Goal: Information Seeking & Learning: Learn about a topic

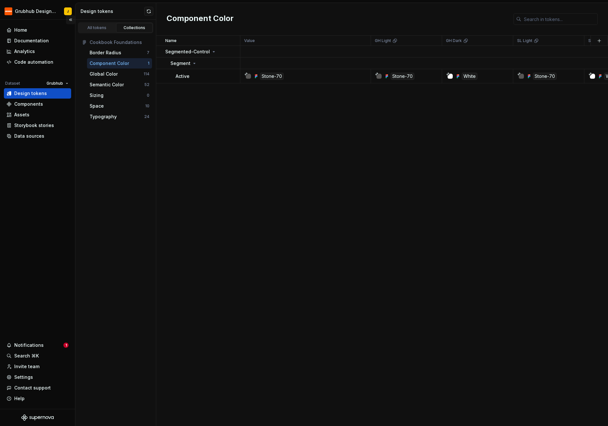
click at [72, 20] on button "Collapse sidebar" at bounding box center [70, 19] width 9 height 9
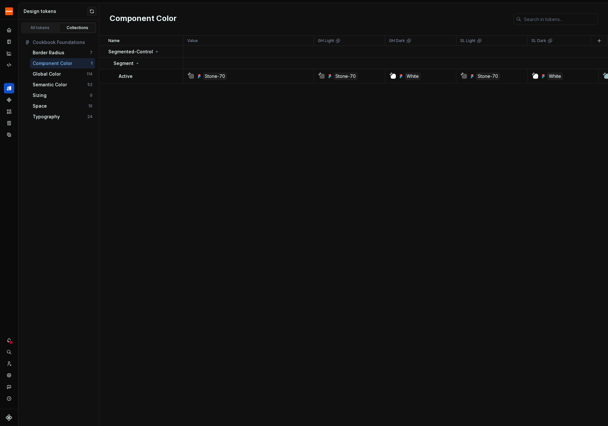
click at [174, 129] on div "Name Value GH Light GH Dark SL Light SL Dark Audit Collection Token set Descrip…" at bounding box center [353, 231] width 508 height 390
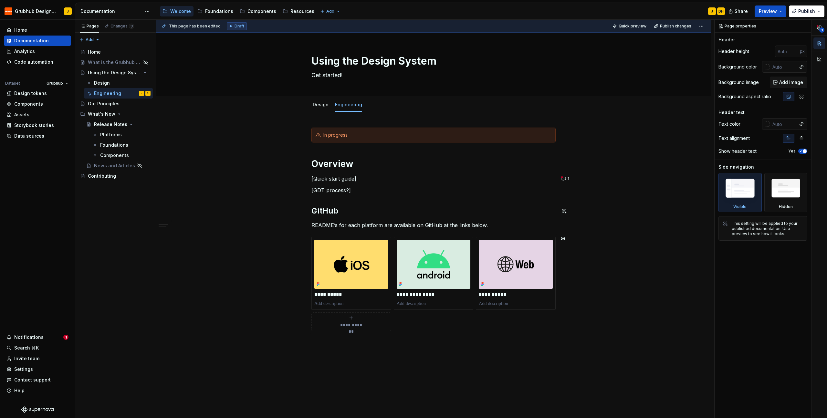
type textarea "*"
click at [340, 165] on h1 "Overview" at bounding box center [434, 164] width 244 height 12
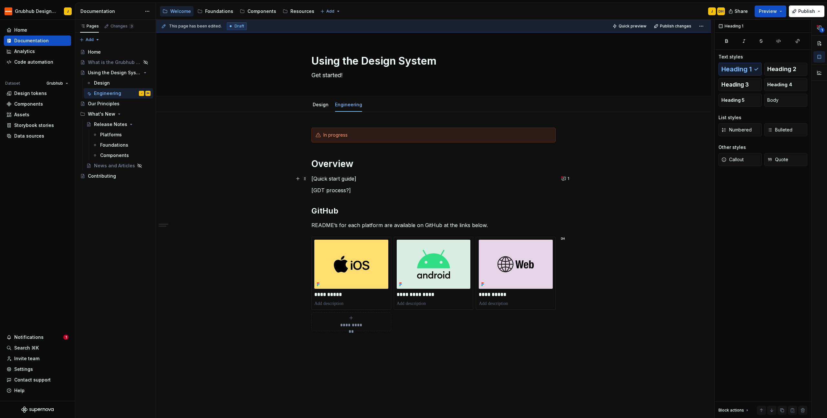
click at [356, 178] on p "[Quick start guide]" at bounding box center [434, 179] width 244 height 8
drag, startPoint x: 357, startPoint y: 178, endPoint x: 299, endPoint y: 176, distance: 57.9
click at [312, 176] on div "**********" at bounding box center [434, 241] width 244 height 227
click at [363, 167] on button "button" at bounding box center [362, 166] width 9 height 9
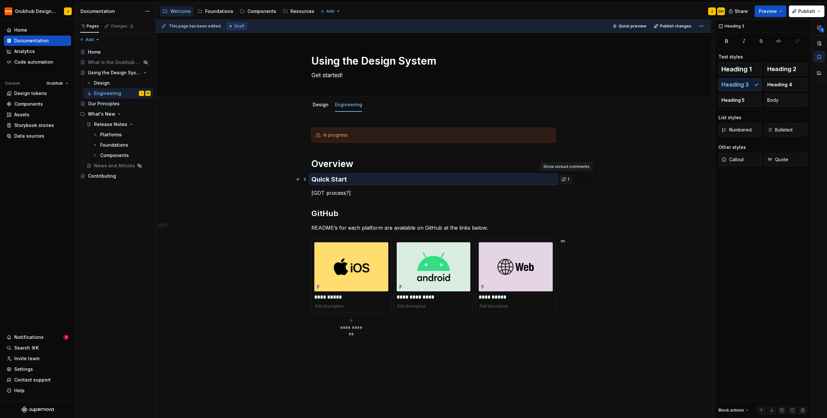
click at [538, 180] on button "1" at bounding box center [566, 179] width 13 height 9
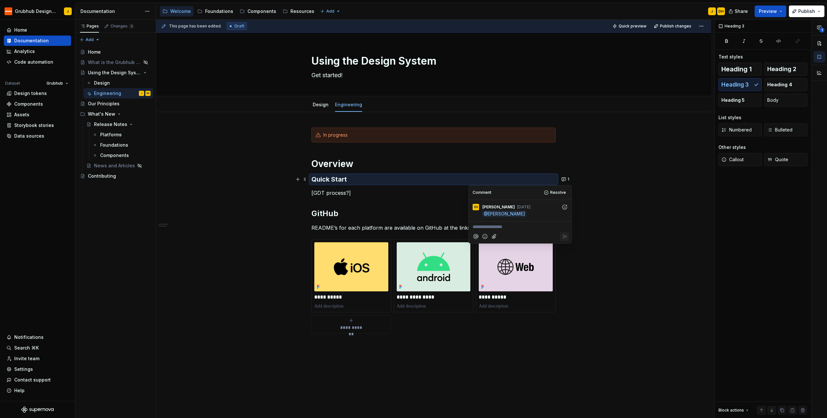
click at [538, 140] on div "**********" at bounding box center [433, 297] width 555 height 371
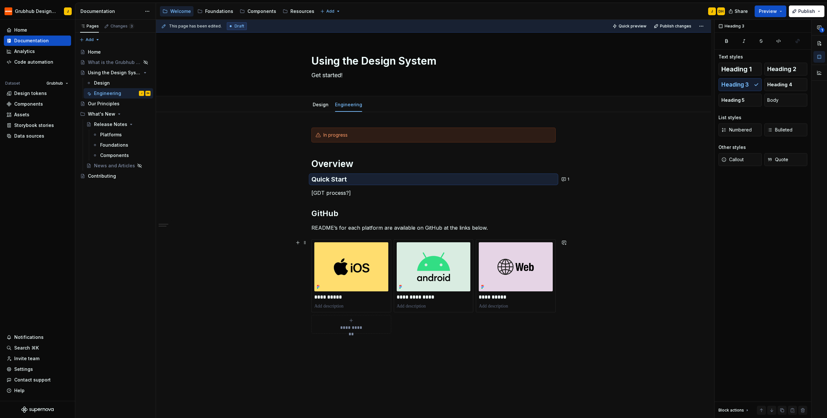
click at [250, 311] on div "**********" at bounding box center [433, 297] width 555 height 371
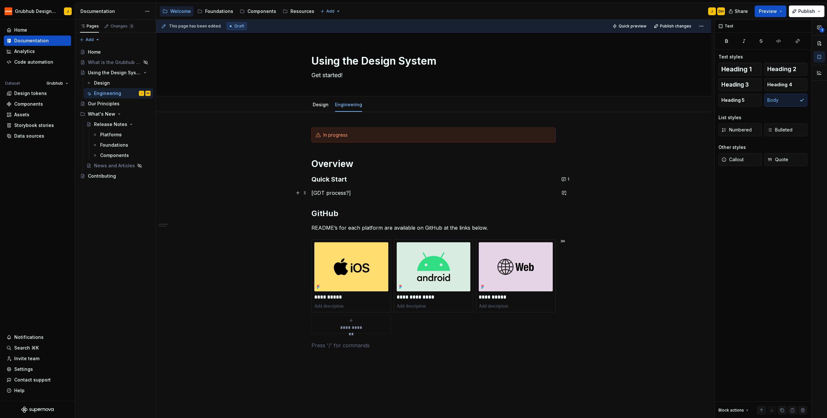
click at [356, 194] on p "[GDT process?]" at bounding box center [434, 193] width 244 height 8
click at [357, 179] on h3 "Quick Start" at bounding box center [434, 179] width 244 height 9
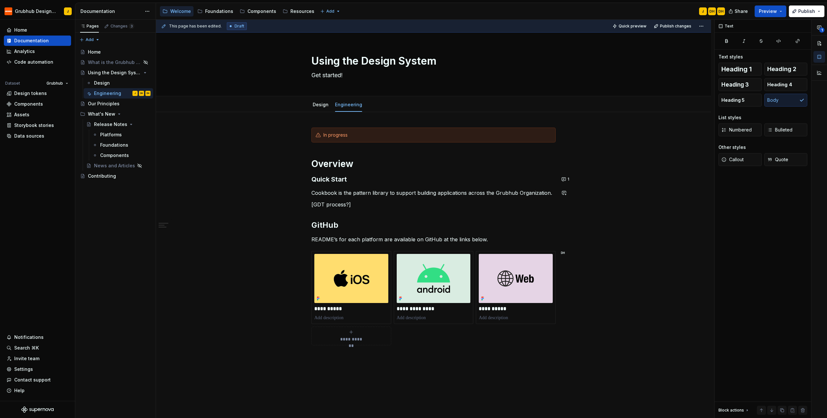
click at [361, 196] on p "Cookbook is the pattern library to support building applications across the Gru…" at bounding box center [434, 193] width 244 height 8
click at [345, 194] on p "Cookbook is the pattern library to support building applications across the Gru…" at bounding box center [434, 193] width 244 height 8
click at [329, 193] on p "Cookbook is the pattern library to support building applications across the Gru…" at bounding box center [434, 193] width 244 height 8
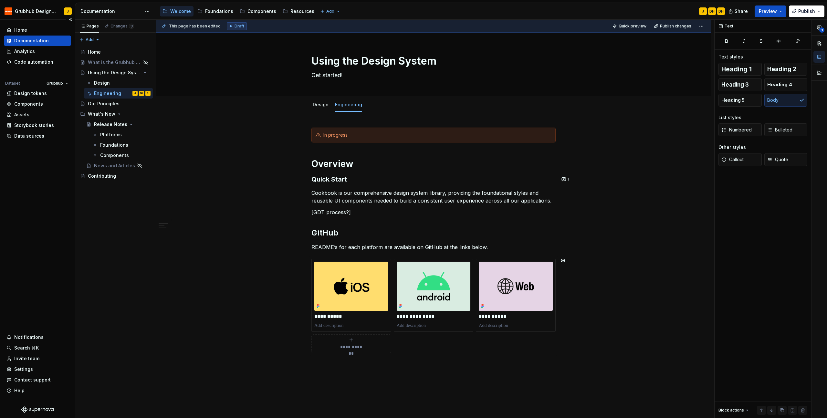
scroll to position [8, 0]
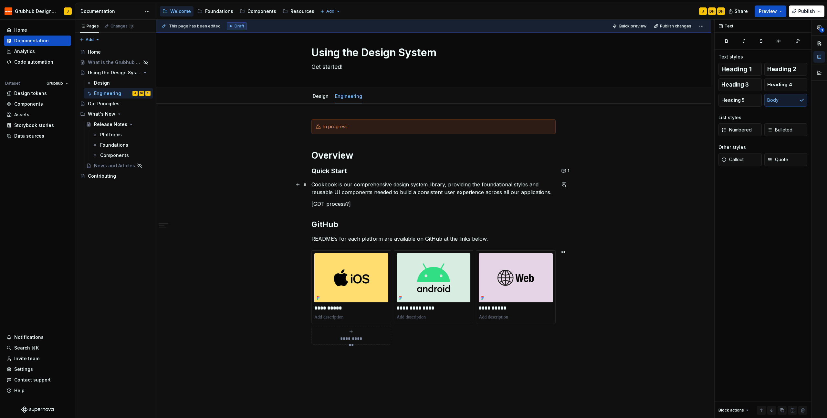
click at [538, 193] on p "Cookbook is our comprehensive design system library, providing the foundational…" at bounding box center [434, 189] width 244 height 16
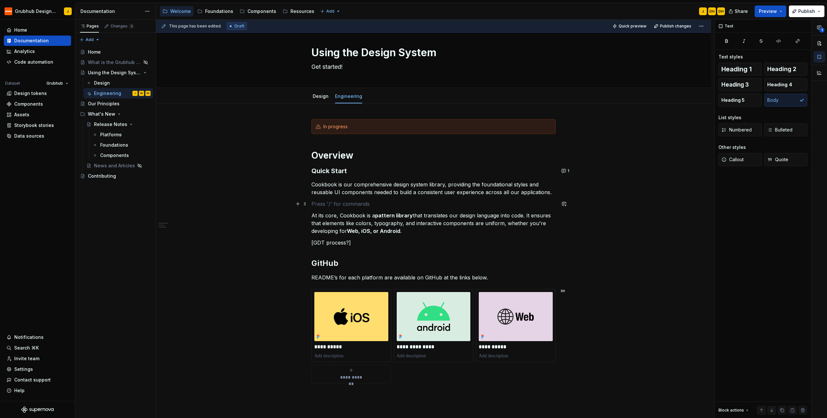
click at [348, 205] on p at bounding box center [434, 204] width 244 height 8
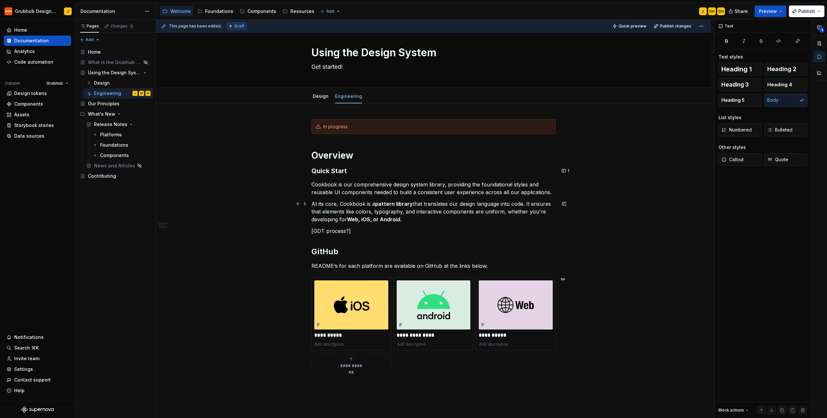
click at [419, 221] on p "At its core, Cookbook is a pattern library that translates our design language …" at bounding box center [434, 211] width 244 height 23
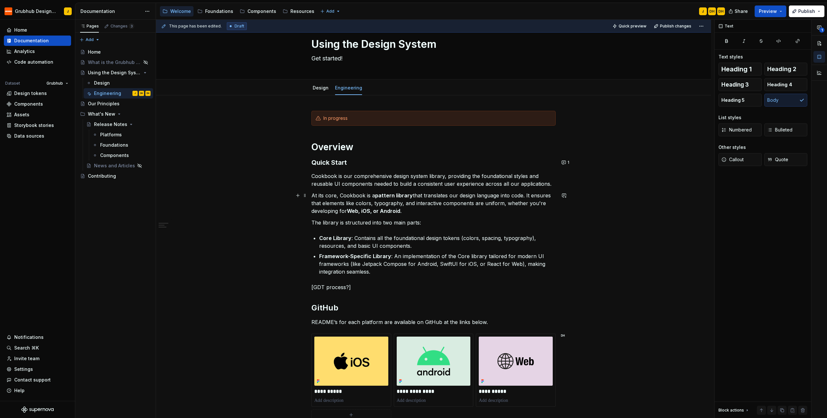
scroll to position [50, 0]
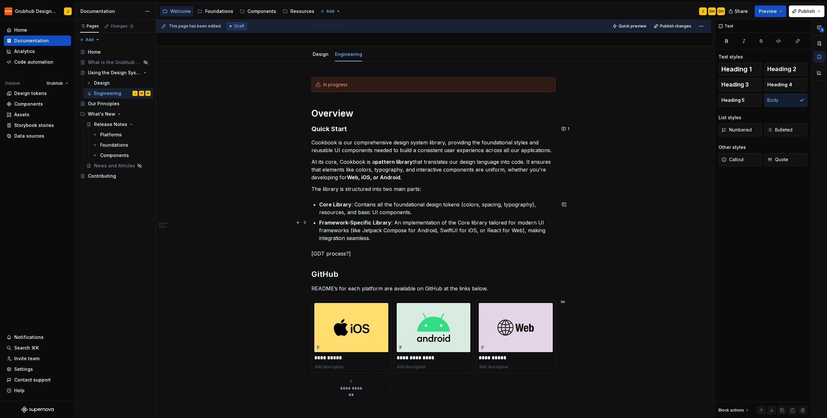
click at [538, 240] on div "**********" at bounding box center [433, 303] width 555 height 482
drag, startPoint x: 348, startPoint y: 129, endPoint x: 311, endPoint y: 131, distance: 36.9
click at [312, 131] on h3 "Quick Start" at bounding box center [434, 128] width 244 height 9
click at [538, 248] on div "**********" at bounding box center [433, 303] width 555 height 482
click at [390, 242] on div "**********" at bounding box center [434, 243] width 244 height 333
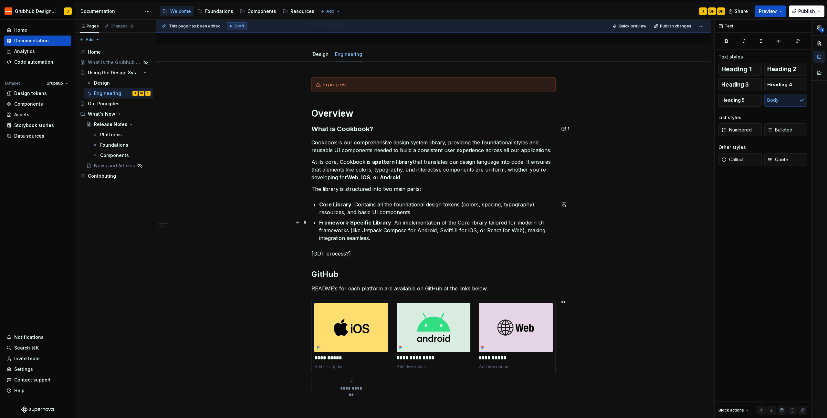
click at [387, 238] on p "Framework-Specific Library : An implementation of the Core library tailored for…" at bounding box center [437, 230] width 237 height 23
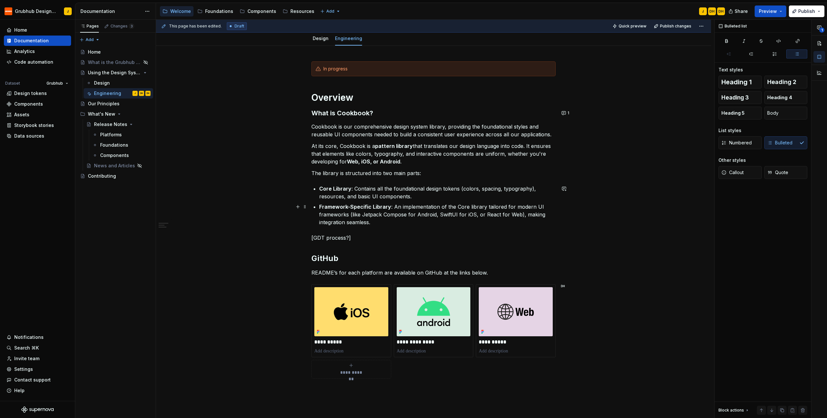
scroll to position [81, 0]
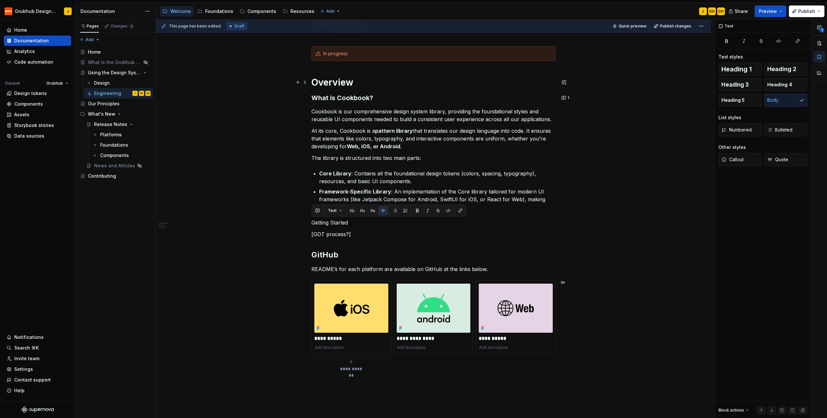
click at [330, 85] on h1 "Overview" at bounding box center [434, 83] width 244 height 12
click at [337, 98] on h3 "What is Cookbook?" at bounding box center [434, 97] width 244 height 9
drag, startPoint x: 353, startPoint y: 223, endPoint x: 295, endPoint y: 224, distance: 57.9
click at [312, 224] on div "**********" at bounding box center [434, 222] width 244 height 352
click at [363, 210] on button "button" at bounding box center [362, 210] width 9 height 9
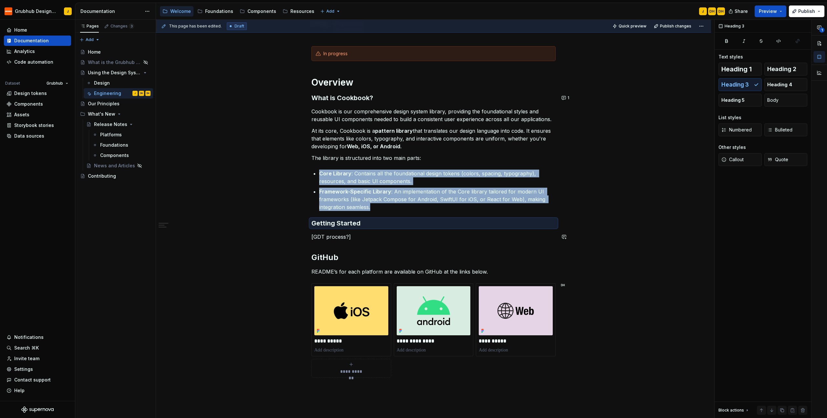
click at [383, 225] on h3 "Getting Started" at bounding box center [434, 223] width 244 height 9
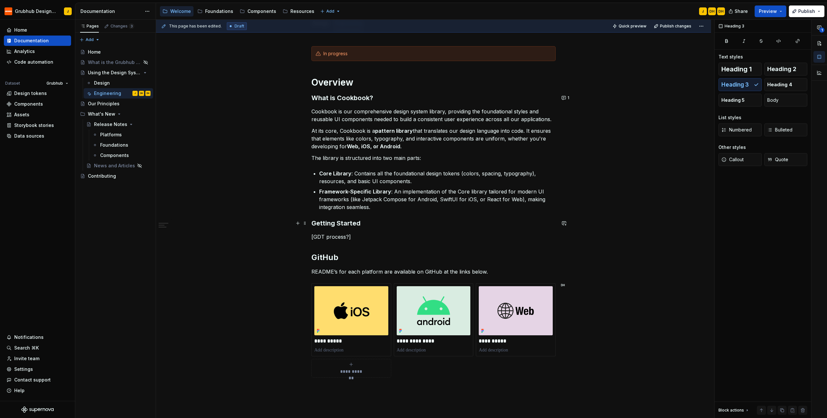
click at [371, 225] on h3 "Getting Started" at bounding box center [434, 223] width 244 height 9
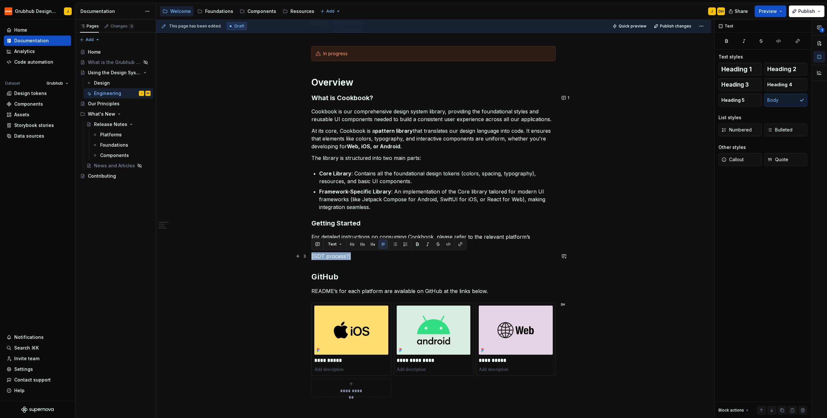
drag, startPoint x: 357, startPoint y: 256, endPoint x: 273, endPoint y: 254, distance: 84.1
click at [273, 254] on div "**********" at bounding box center [433, 289] width 555 height 516
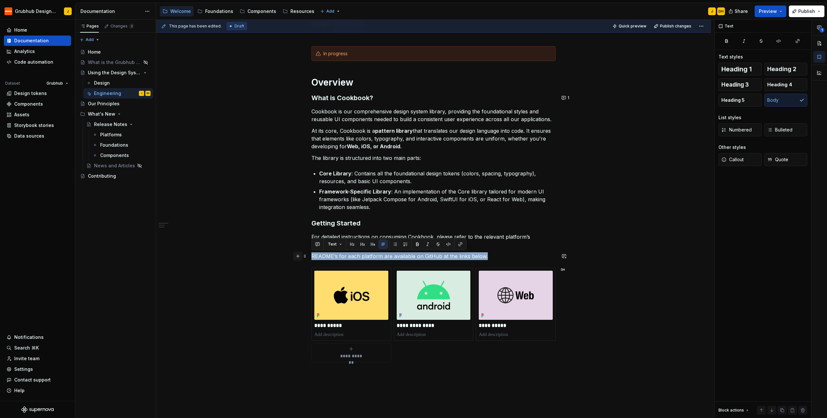
drag, startPoint x: 492, startPoint y: 258, endPoint x: 297, endPoint y: 257, distance: 194.6
click at [312, 257] on div "**********" at bounding box center [434, 215] width 244 height 339
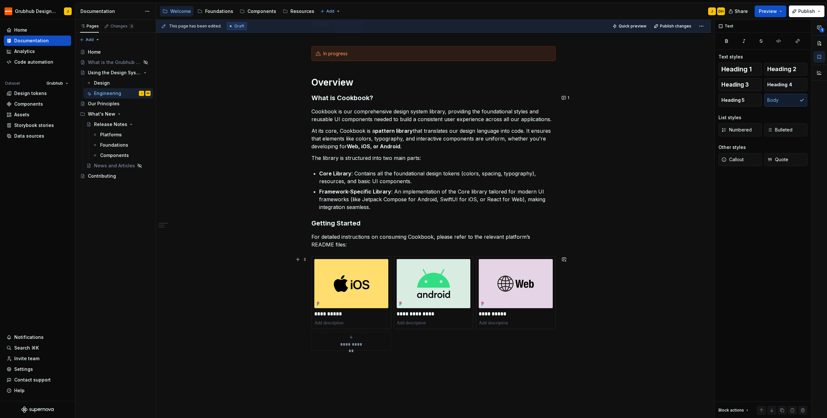
click at [538, 310] on div "**********" at bounding box center [433, 265] width 555 height 469
click at [364, 351] on button "button" at bounding box center [362, 350] width 9 height 9
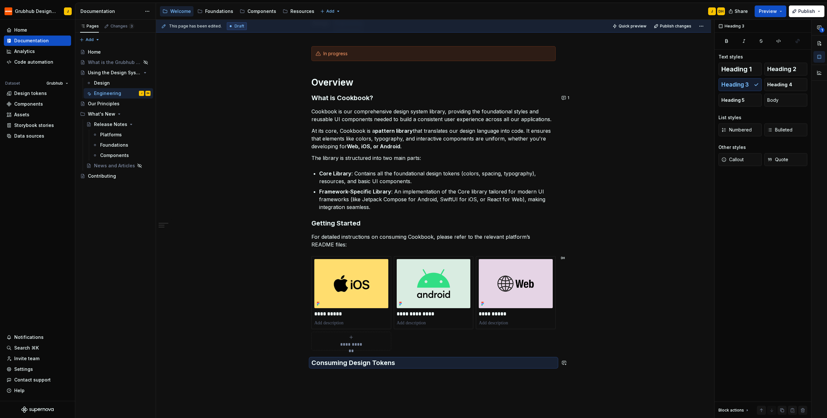
click at [425, 375] on div "**********" at bounding box center [434, 210] width 244 height 329
click at [373, 374] on div "**********" at bounding box center [434, 210] width 244 height 329
click at [335, 377] on div "**********" at bounding box center [433, 266] width 555 height 470
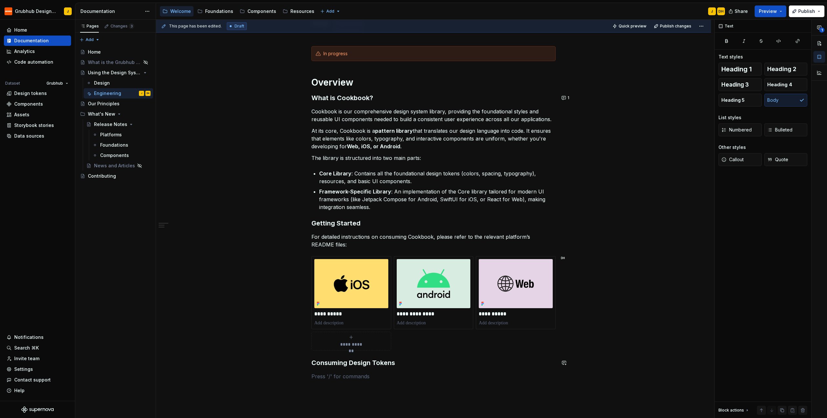
click at [335, 377] on p at bounding box center [434, 377] width 244 height 8
click at [327, 313] on p "**********" at bounding box center [351, 314] width 74 height 6
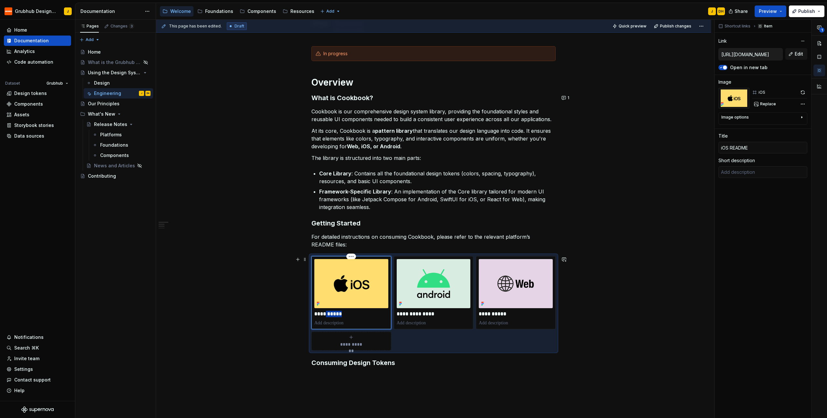
click at [327, 313] on p "**********" at bounding box center [351, 314] width 74 height 6
type textarea "*"
type input "C"
type textarea "*"
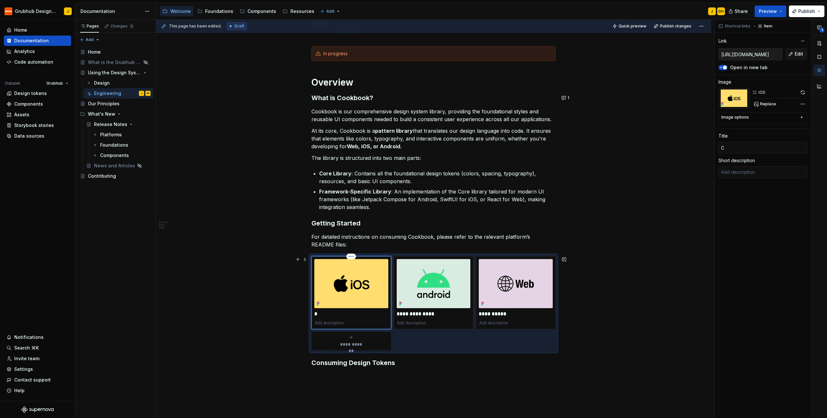
type input "Co"
type textarea "*"
type input "Coo"
type textarea "*"
type input "Cook"
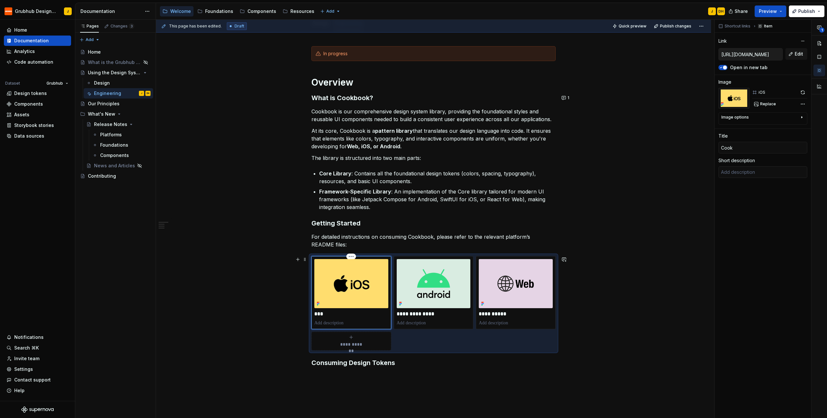
type textarea "*"
type input "Cookb"
type textarea "*"
type input "Cookbo"
type textarea "*"
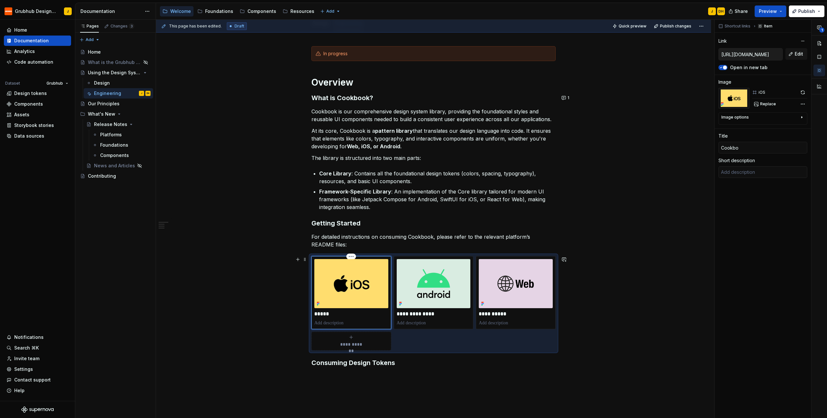
type input "Cookboo"
type textarea "*"
type input "Cookbook"
type textarea "*"
type input "Cookbook"
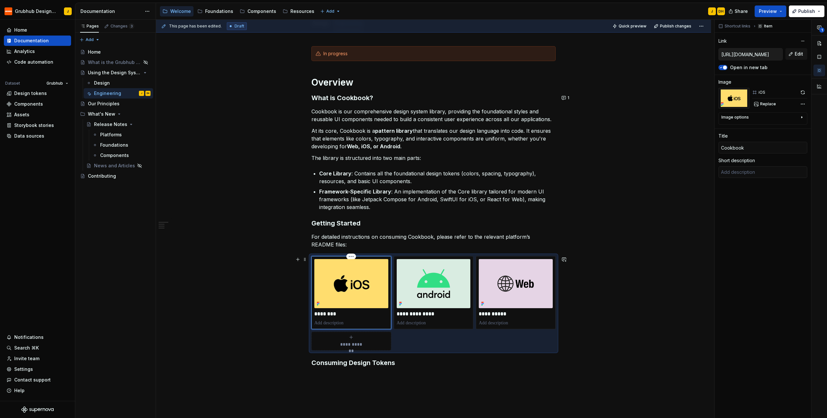
type textarea "*"
type input "Cookbook i"
type textarea "*"
type input "Cookbook iO"
type textarea "*"
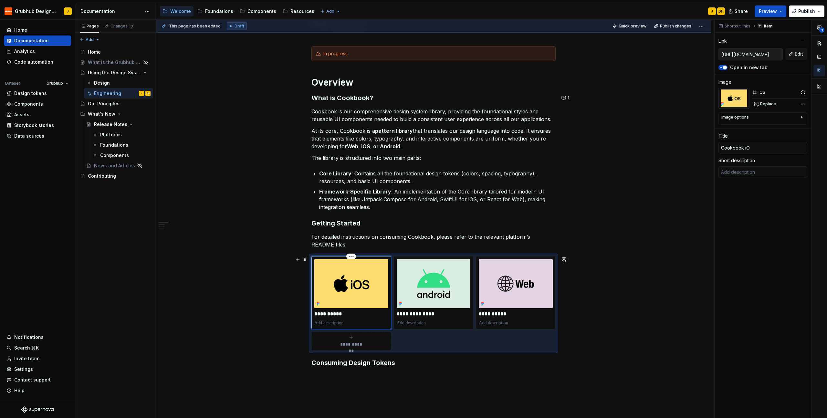
type input "Cookbook iOS"
click at [432, 314] on p "**********" at bounding box center [434, 314] width 74 height 6
type textarea "*"
type input "https://github.com/GrubhubProd/Cookbook-Android/blob/main/README.md"
type input "Android README"
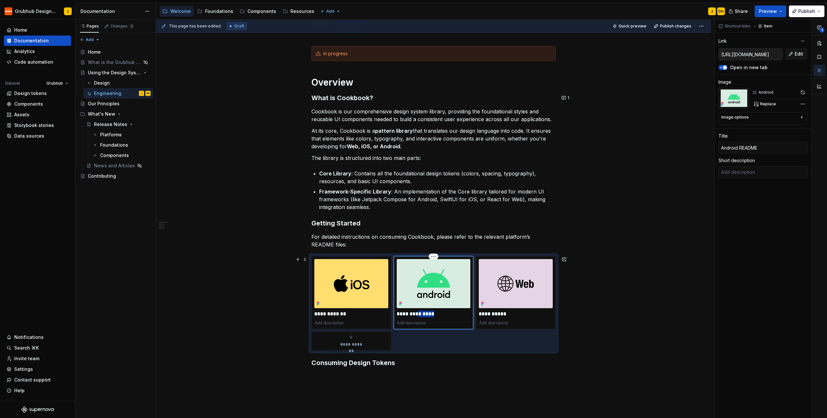
click at [432, 314] on p "**********" at bounding box center [434, 314] width 74 height 6
type textarea "*"
type input "C"
type textarea "*"
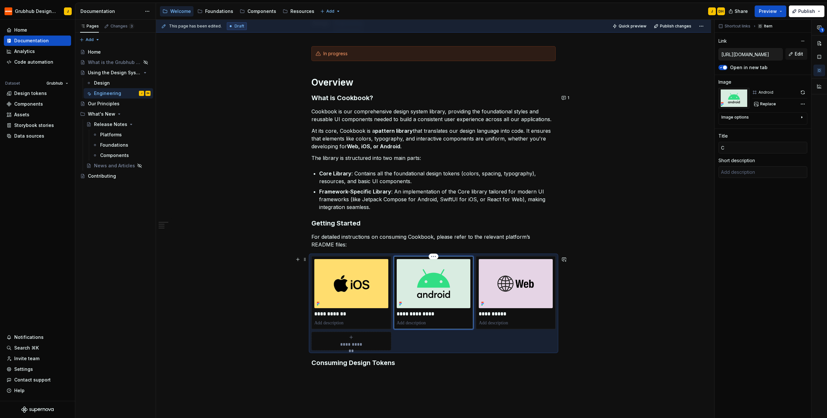
type input "Co"
type textarea "*"
type input "Coo"
type textarea "*"
type input "Cook"
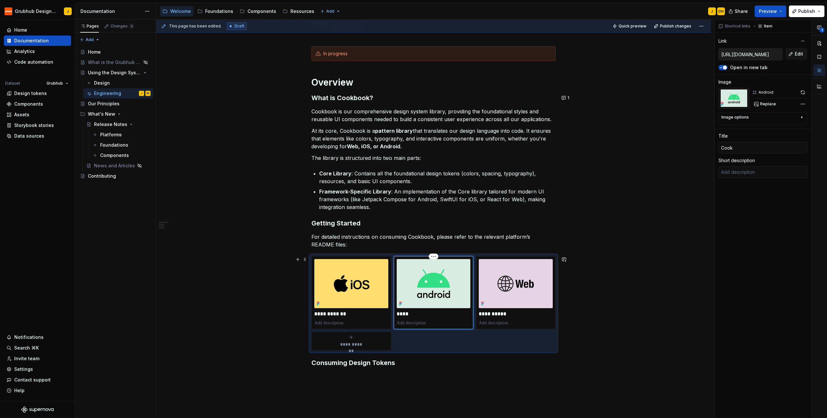
type textarea "*"
type input "Cookb"
type textarea "*"
type input "Cookbo"
type textarea "*"
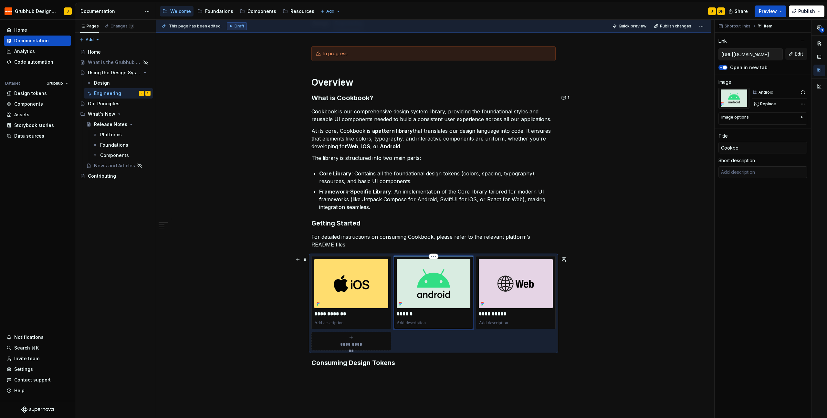
type input "Cookboo"
type textarea "*"
type input "Cookbook"
type textarea "*"
type input "Cookbook"
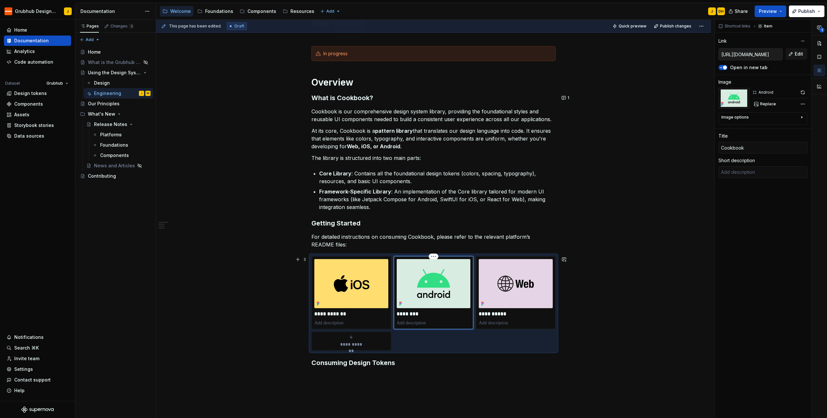
type textarea "*"
type input "Cookbook A"
type textarea "*"
type input "Cookbook An"
type textarea "*"
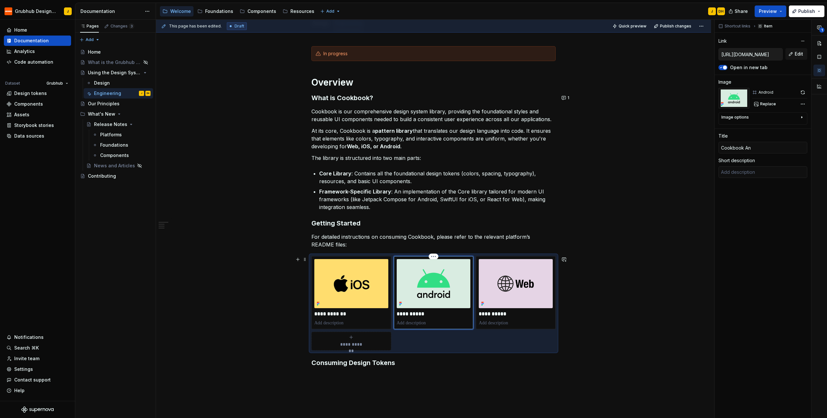
type input "Cookbook And"
type textarea "*"
type input "Cookbook Andr"
type textarea "*"
type input "Cookbook Androi"
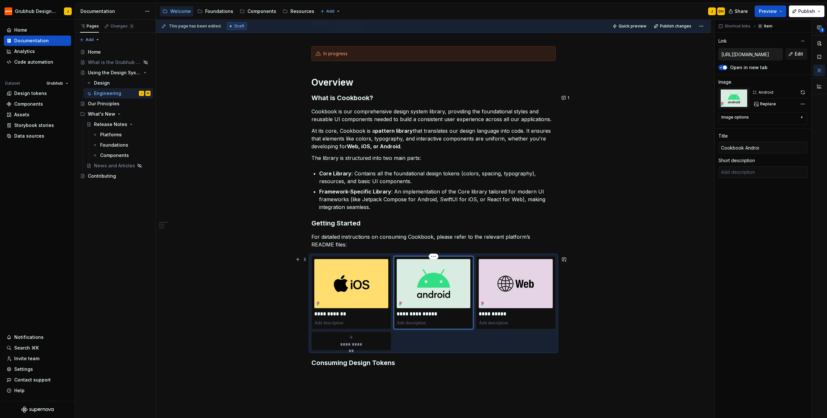
type textarea "*"
type input "Cookbook Android"
click at [500, 312] on p "**********" at bounding box center [516, 314] width 74 height 6
type textarea "*"
type input "https://github.com/GrubhubProd/cookbook-web-react/blob/master/README.md"
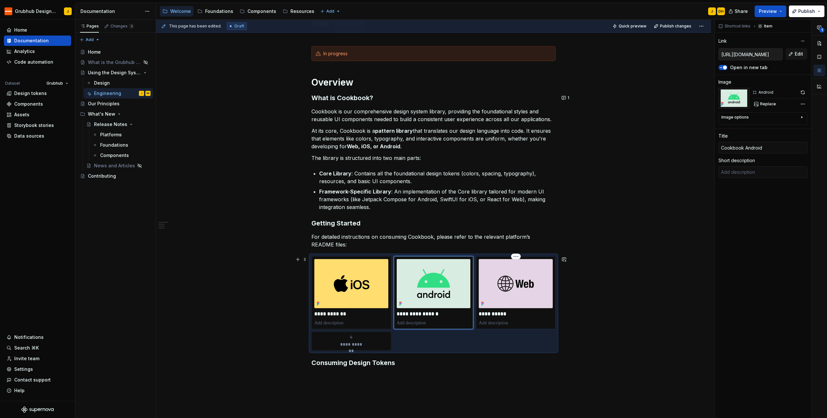
type input "Web README"
click at [500, 312] on p "**********" at bounding box center [516, 314] width 74 height 6
type textarea "*"
type input "C"
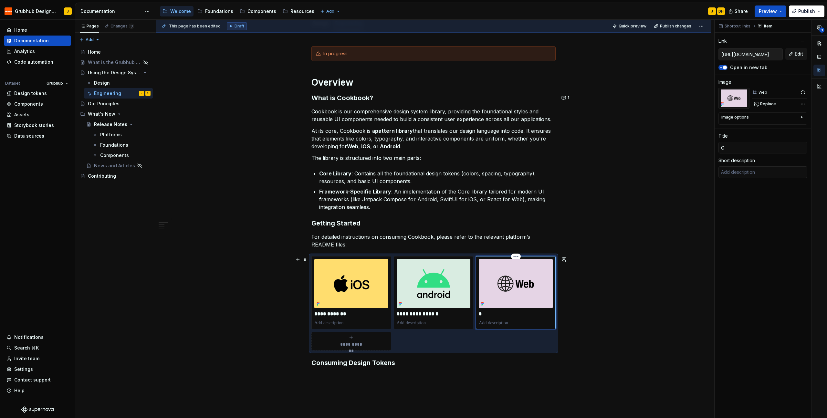
type textarea "*"
type input "Co"
type textarea "*"
type input "Coo"
type textarea "*"
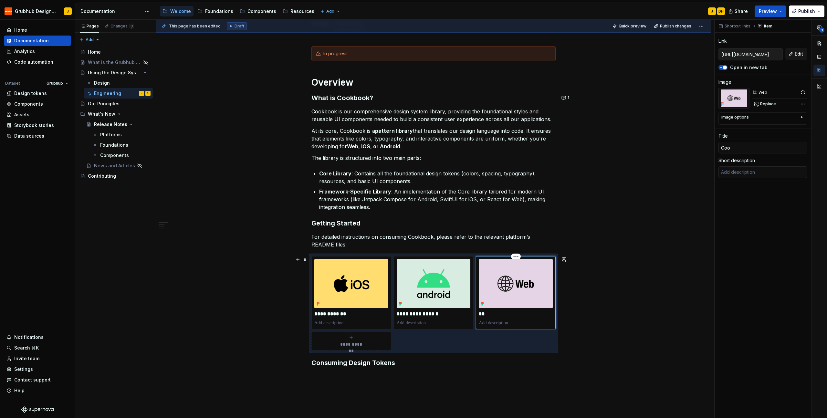
type input "Cook"
type textarea "*"
type input "Cookb"
type textarea "*"
type input "Cookbo"
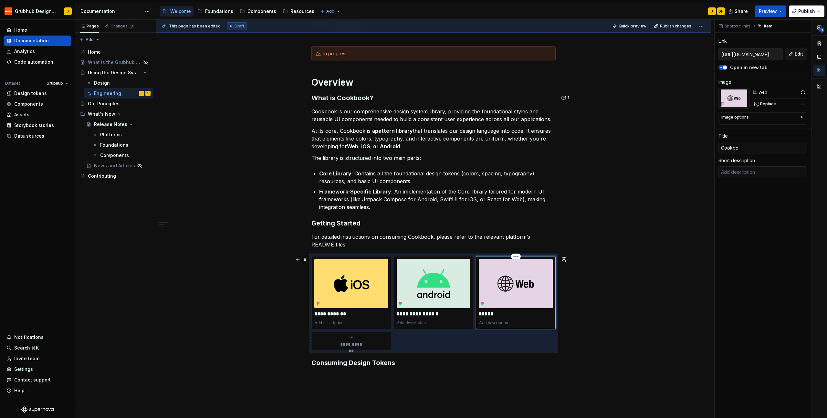
type textarea "*"
type input "Cookboo"
type textarea "*"
type input "Cookbook"
type textarea "*"
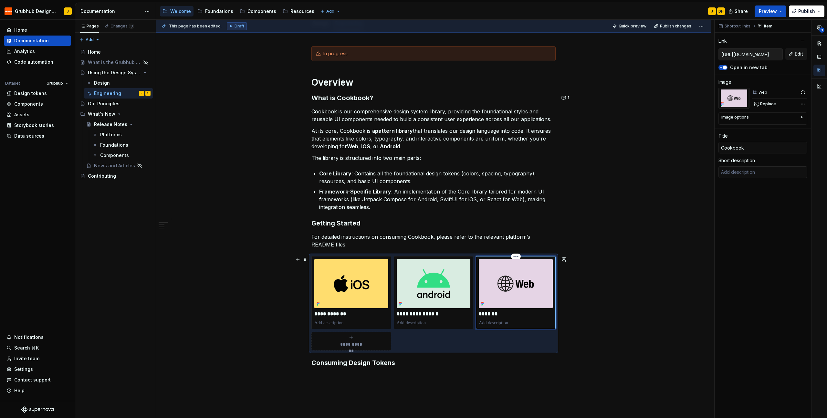
type input "Cookbook"
type textarea "*"
type input "Cookbook R"
type textarea "*"
type input "Cookbook Re"
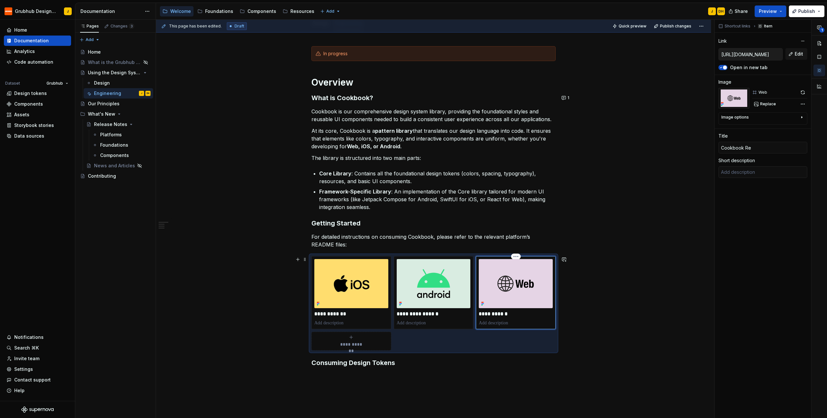
type textarea "*"
type input "Cookbook Rea"
type textarea "*"
type input "Cookbook Reac"
type textarea "*"
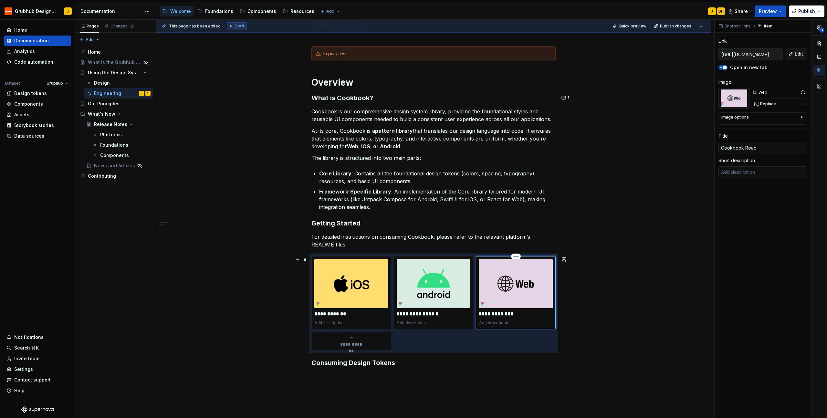
type input "Cookbook React"
click at [538, 305] on div "**********" at bounding box center [433, 272] width 555 height 483
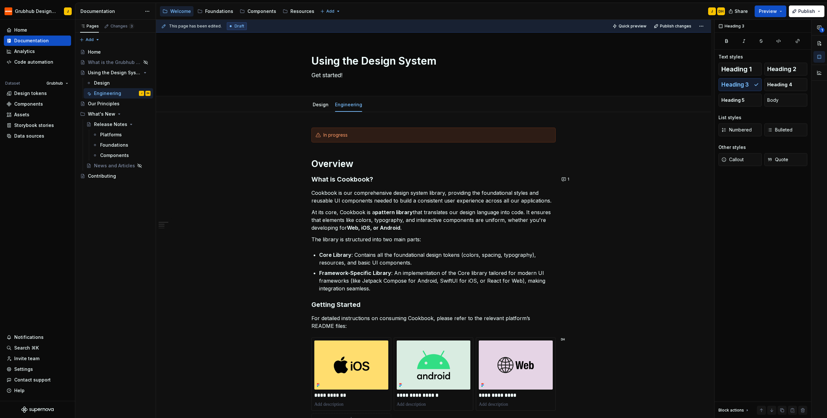
scroll to position [123, 0]
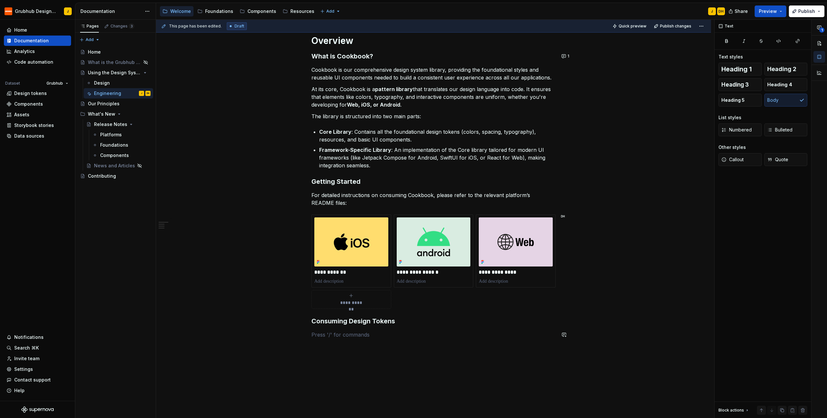
click at [398, 341] on div "**********" at bounding box center [434, 176] width 244 height 342
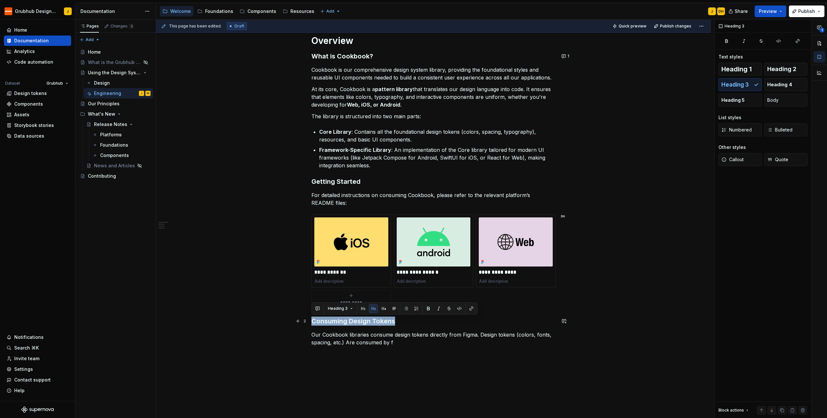
drag, startPoint x: 397, startPoint y: 322, endPoint x: 312, endPoint y: 324, distance: 85.0
click at [312, 324] on h3 "Consuming Design Tokens" at bounding box center [434, 321] width 244 height 9
click at [401, 344] on p "Our Cookbook libraries consume design tokens directly from Figma. Design tokens…" at bounding box center [434, 339] width 244 height 16
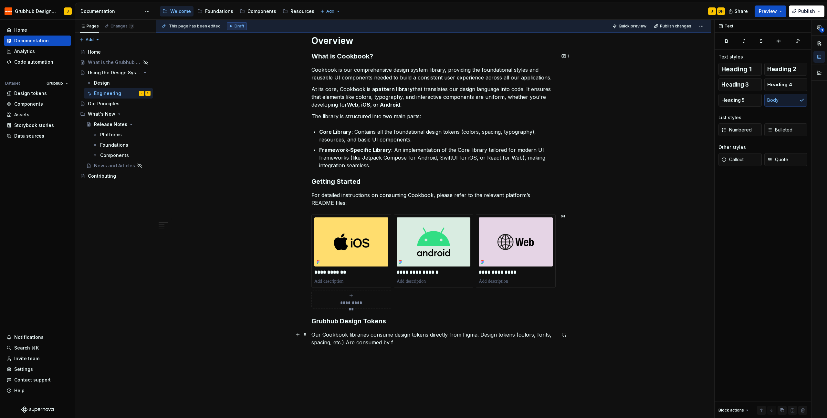
click at [477, 337] on p "Our Cookbook libraries consume design tokens directly from Figma. Design tokens…" at bounding box center [434, 339] width 244 height 16
click at [476, 335] on p "Our Cookbook libraries consume design tokens directly from Figma. Design tokens…" at bounding box center [434, 339] width 244 height 16
click at [538, 344] on p "Our Cookbook libraries consume design tokens directly from Figma through a Grub…" at bounding box center [434, 339] width 244 height 16
drag, startPoint x: 421, startPoint y: 352, endPoint x: 340, endPoint y: 353, distance: 81.5
click at [340, 353] on p "Our Cookbook libraries consume design tokens directly from Figma through a Grub…" at bounding box center [434, 342] width 244 height 23
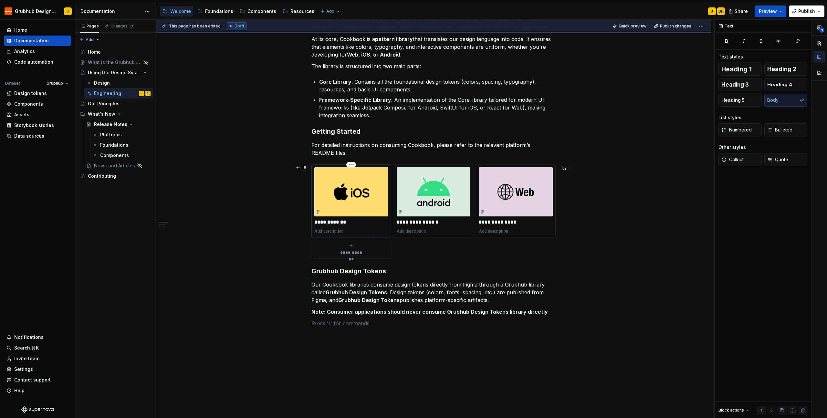
scroll to position [216, 0]
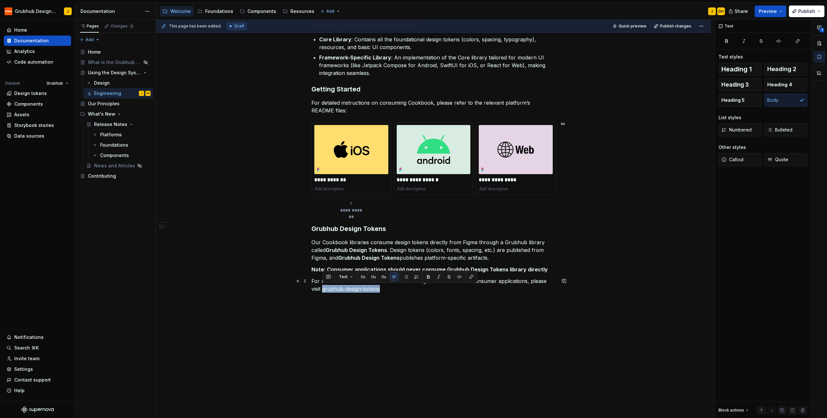
drag, startPoint x: 384, startPoint y: 289, endPoint x: 324, endPoint y: 291, distance: 60.8
click at [324, 291] on p "For more detailed information about how design tokens flow into consumer applic…" at bounding box center [434, 285] width 244 height 16
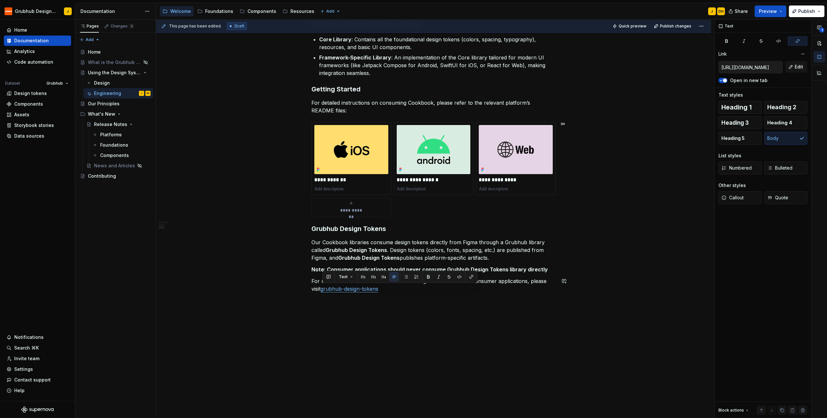
click at [393, 292] on p "For more detailed information about how design tokens flow into consumer applic…" at bounding box center [434, 285] width 244 height 16
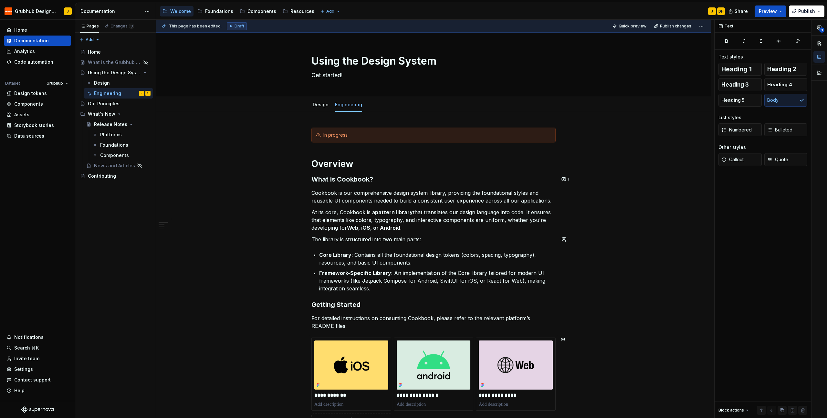
scroll to position [223, 0]
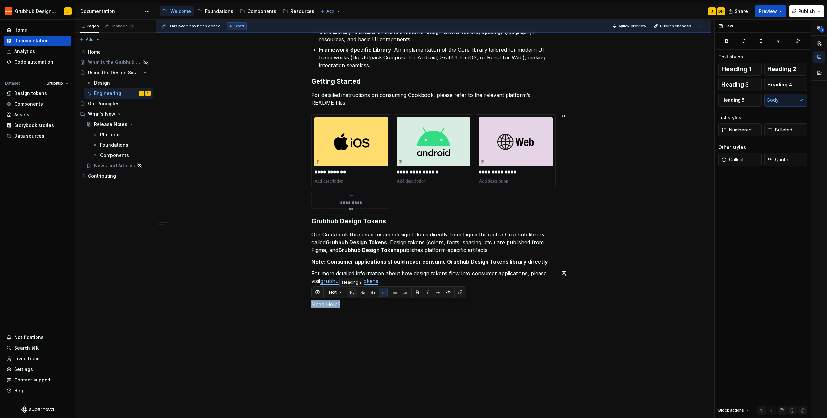
click at [354, 294] on button "button" at bounding box center [352, 292] width 9 height 9
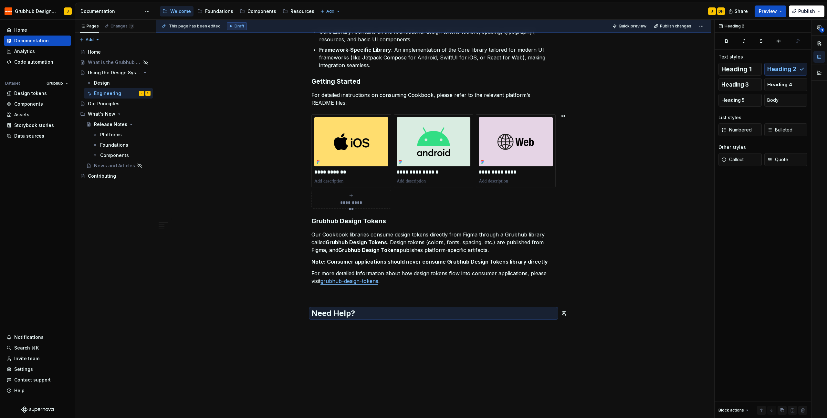
click at [434, 299] on div "**********" at bounding box center [434, 111] width 244 height 414
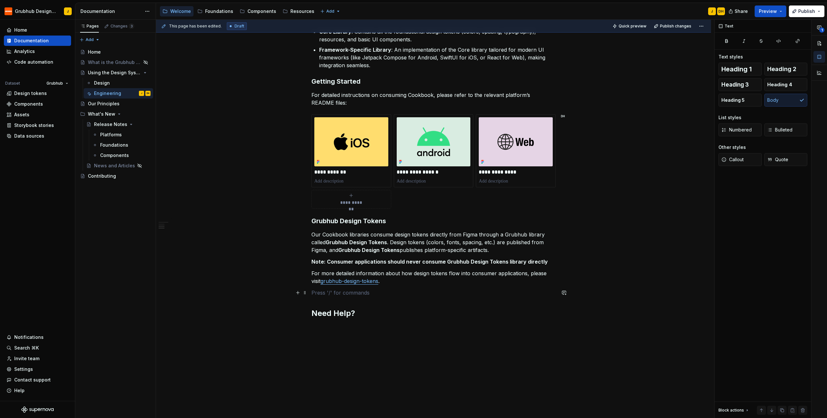
click at [424, 292] on p at bounding box center [434, 293] width 244 height 8
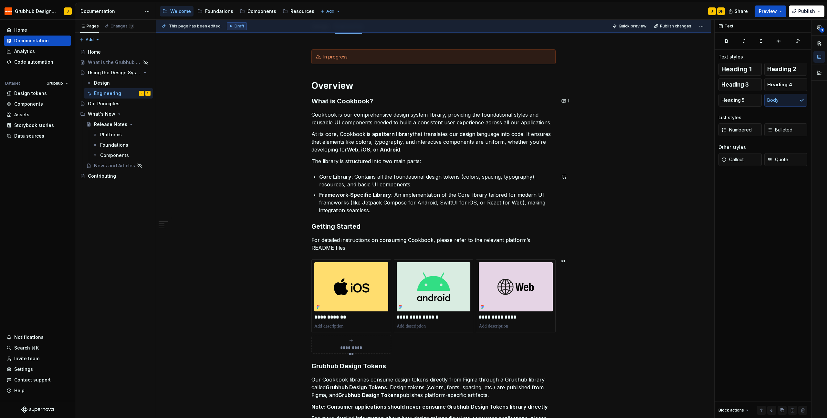
scroll to position [6, 0]
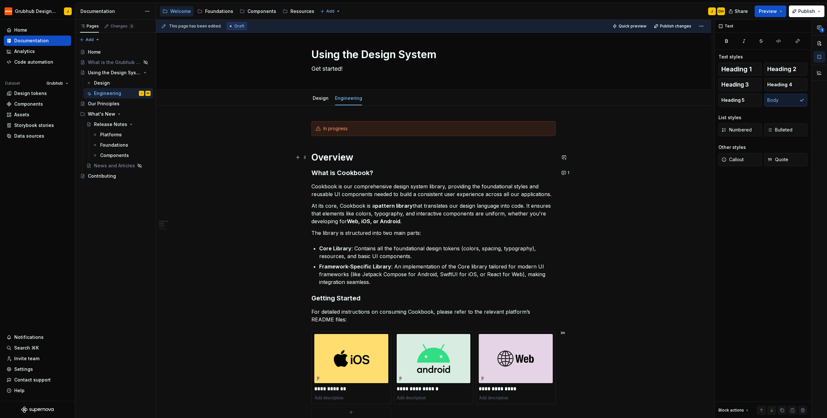
click at [331, 160] on h1 "Overview" at bounding box center [434, 158] width 244 height 12
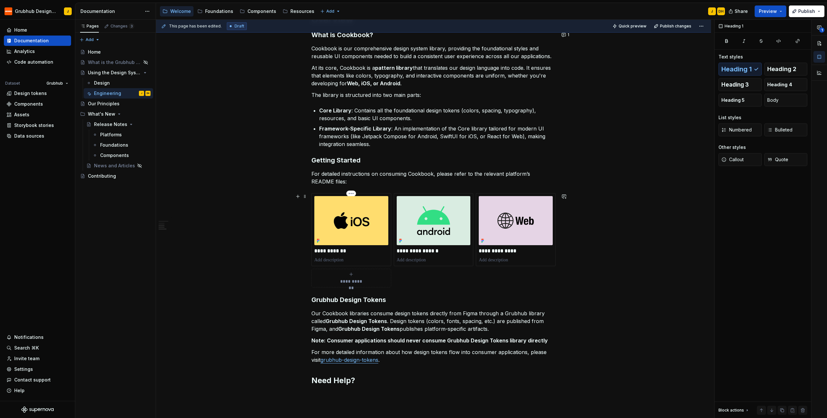
scroll to position [245, 0]
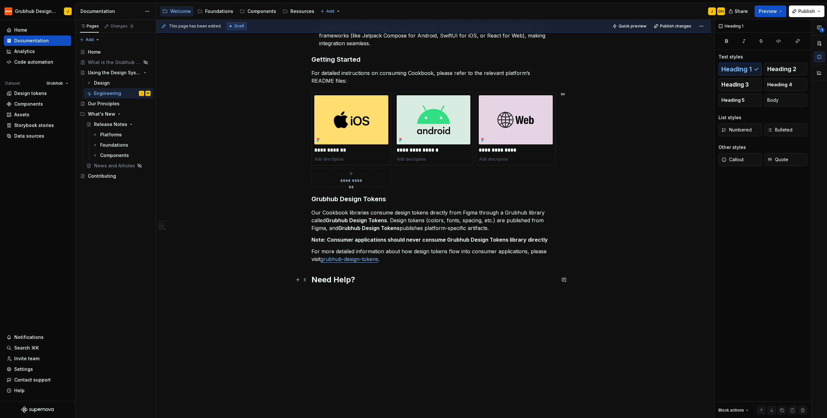
click at [326, 281] on h2 "Need Help?" at bounding box center [434, 280] width 244 height 10
click at [371, 296] on div "**********" at bounding box center [433, 143] width 555 height 552
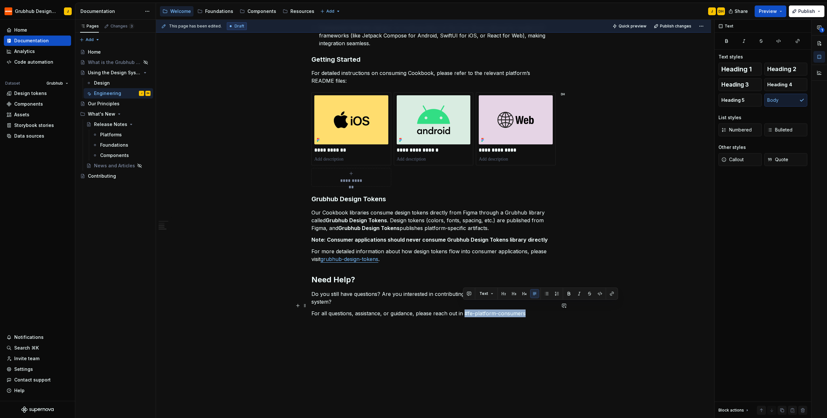
drag, startPoint x: 510, startPoint y: 308, endPoint x: 464, endPoint y: 308, distance: 45.2
click at [464, 310] on p "For all questions, assistance, or guidance, please reach out in #fe-platform-co…" at bounding box center [434, 314] width 244 height 8
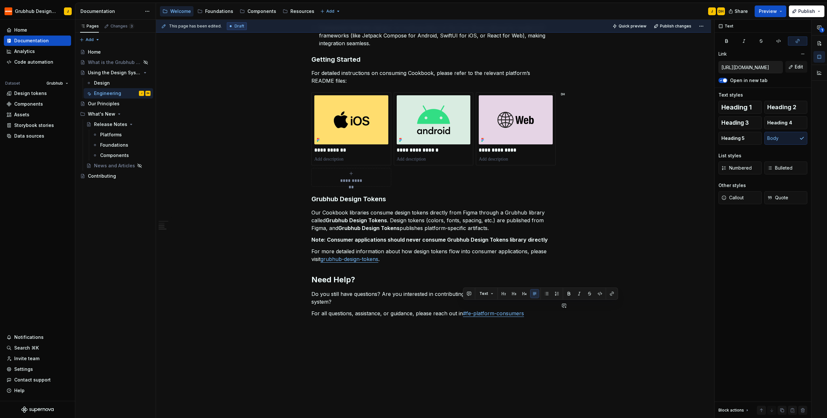
click at [513, 320] on div "**********" at bounding box center [433, 159] width 555 height 584
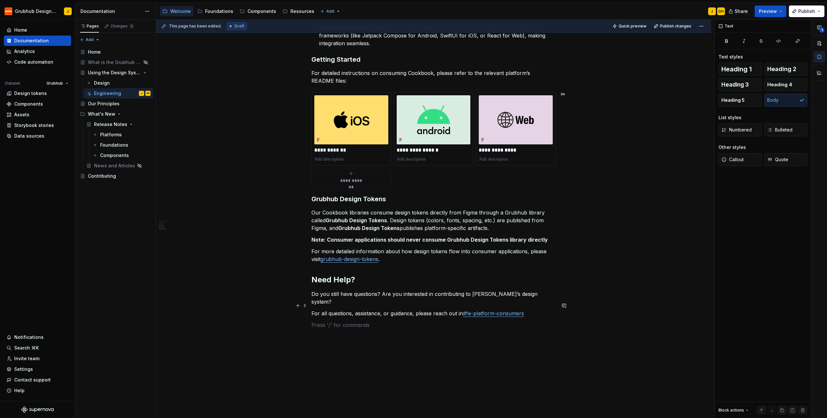
click at [534, 310] on p "For all questions, assistance, or guidance, please reach out in #fe-platform-co…" at bounding box center [434, 314] width 244 height 8
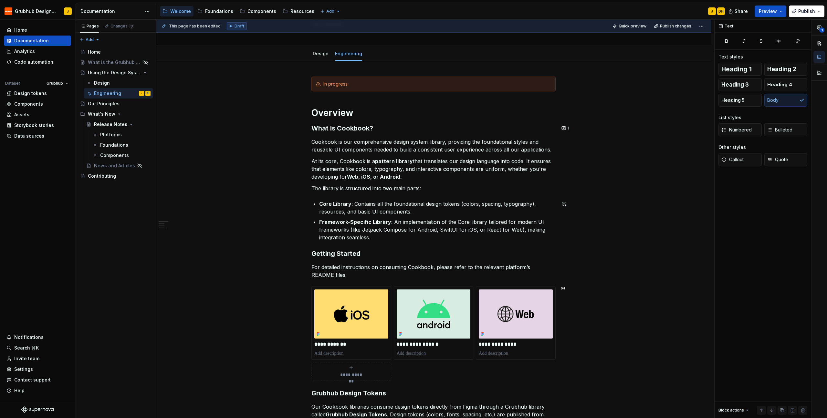
scroll to position [146, 0]
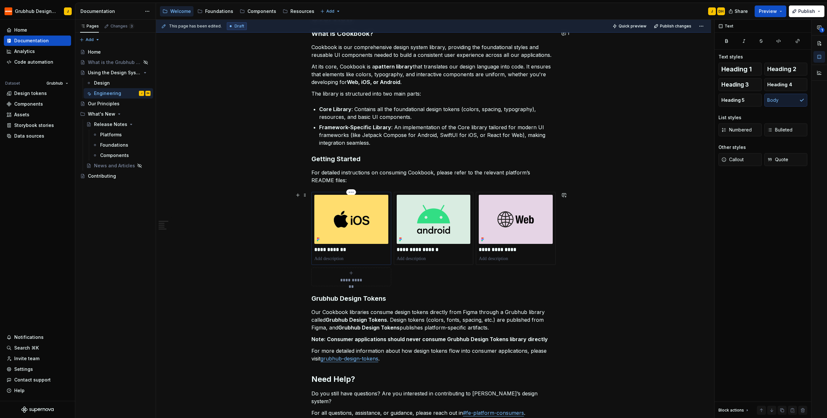
click at [323, 259] on p at bounding box center [351, 259] width 74 height 6
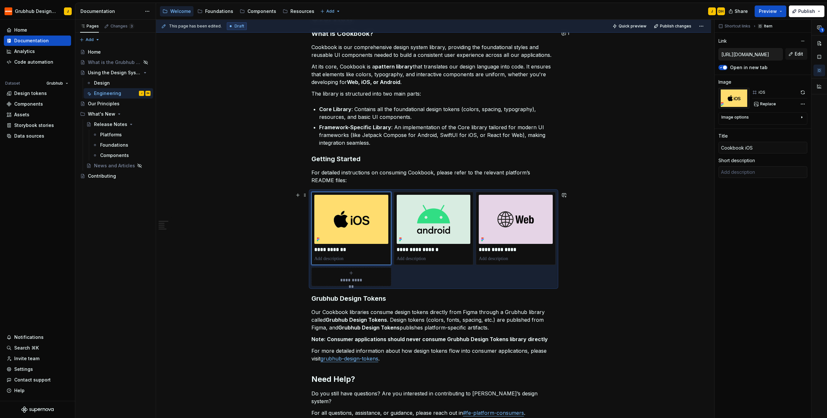
type textarea "*"
type textarea "G"
type textarea "*"
type textarea "Gr"
type textarea "*"
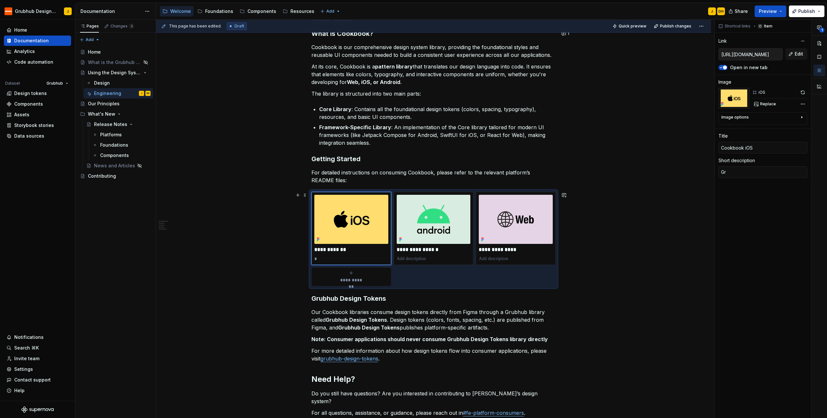
type textarea "Gru"
type textarea "*"
type textarea "Grub"
type textarea "*"
type textarea "Grubh"
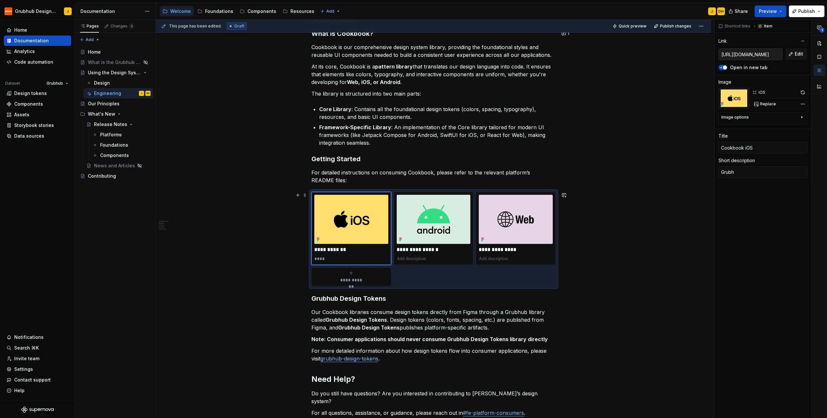
type textarea "*"
type textarea "Grubhu"
type textarea "*"
type textarea "Grubhub"
type textarea "*"
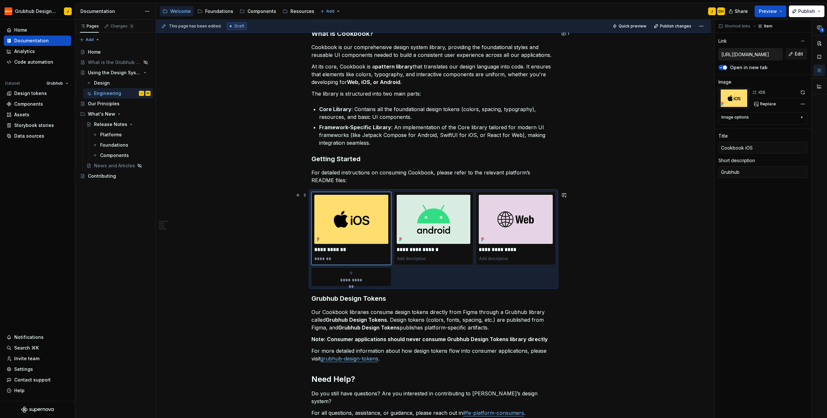
type textarea "Grubhub'"
type textarea "*"
type textarea "Grubhub's"
type textarea "*"
type textarea "Grubhub's"
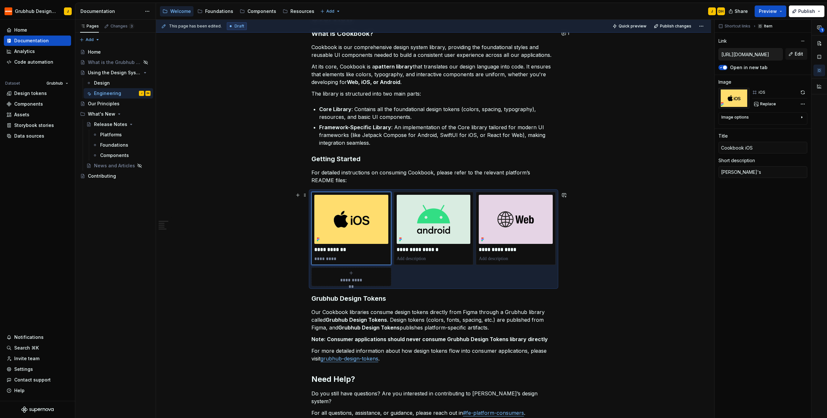
type textarea "*"
type textarea "Grubhub's i"
type textarea "*"
type textarea "Grubhub's iO"
type textarea "*"
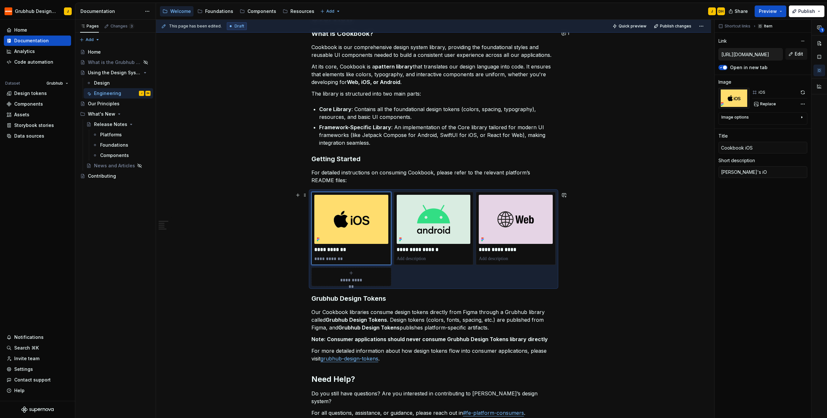
type textarea "Grubhub's iOS"
type textarea "*"
type textarea "Grubhub's iOS"
type textarea "*"
type textarea "Grubhub's iOS D"
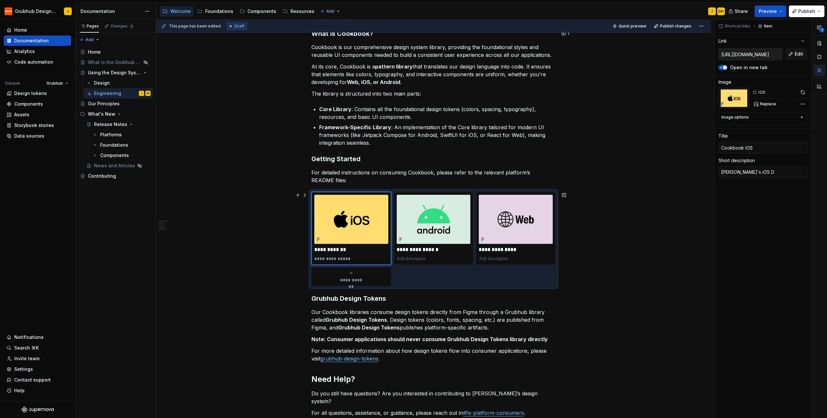
type textarea "*"
type textarea "Grubhub's iOS De"
type textarea "*"
type textarea "Grubhub's iOS Des"
type textarea "*"
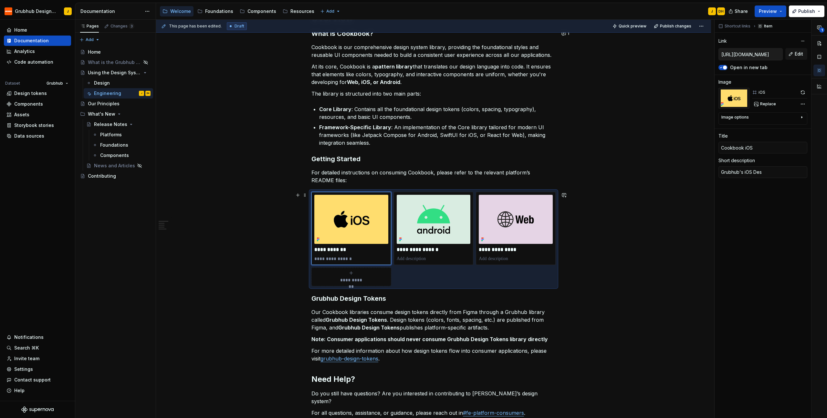
type textarea "Grubhub's iOS Desi"
type textarea "*"
type textarea "Grubhub's iOS Desig"
type textarea "*"
type textarea "Grubhub's iOS Design"
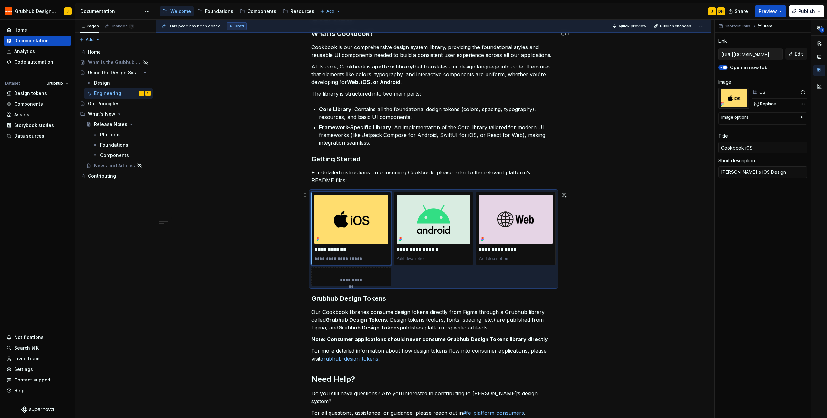
type textarea "*"
type textarea "Grubhub's iOS Design"
type textarea "*"
type textarea "Grubhub's iOS Design L"
type textarea "*"
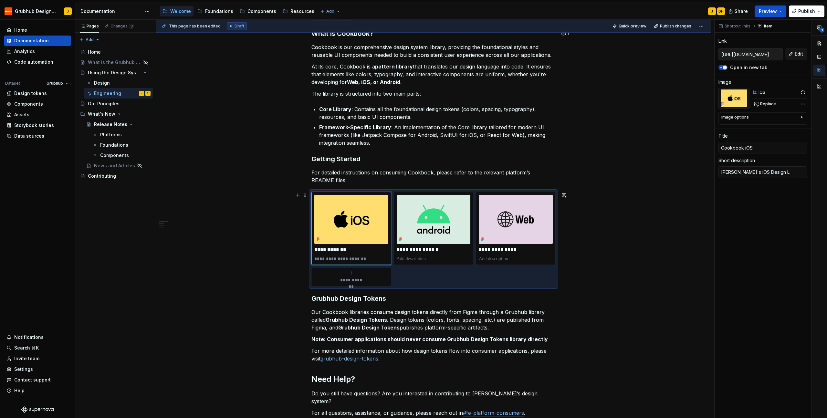
type textarea "Grubhub's iOS Design Li"
type textarea "*"
type textarea "Grubhub's iOS Design Lib"
type textarea "*"
type textarea "Grubhub's iOS Design Libr"
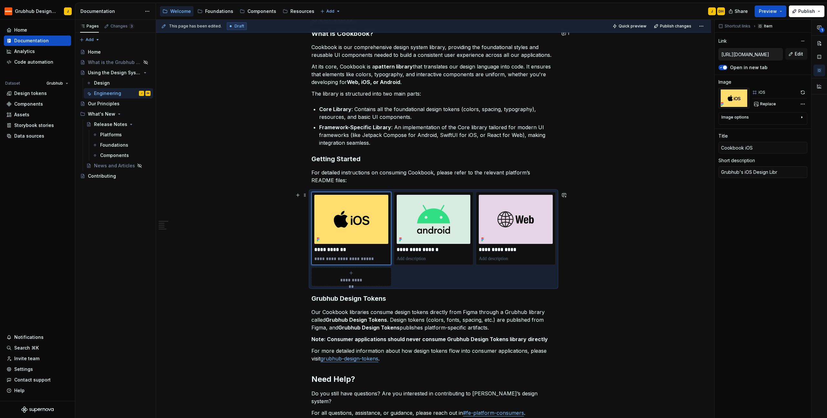
type textarea "*"
type textarea "Grubhub's iOS Design Libra"
type textarea "*"
type textarea "Grubhub's iOS Design Librar"
type textarea "*"
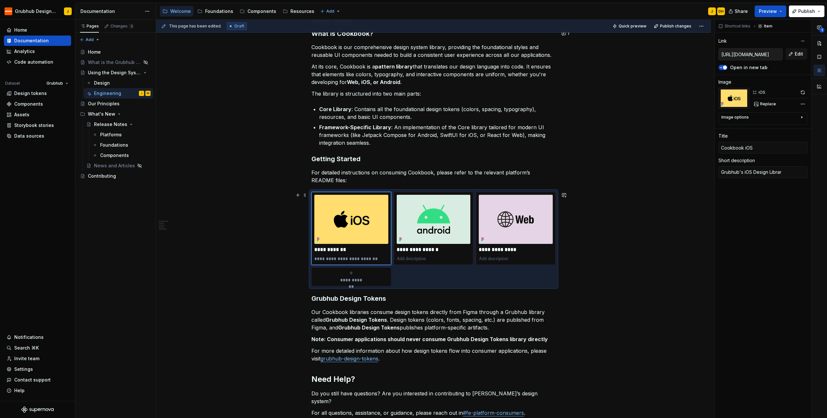
type textarea "Grubhub's iOS Design Library"
click at [414, 257] on p at bounding box center [434, 259] width 74 height 6
type textarea "*"
type input "https://github.com/GrubhubProd/Cookbook-Android/blob/main/README.md"
type input "Cookbook Android"
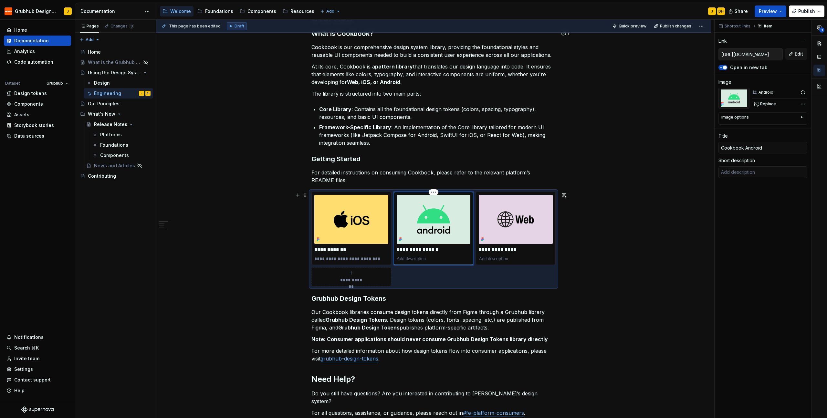
type textarea "*"
type textarea "G"
type textarea "*"
type textarea "Gr"
type textarea "*"
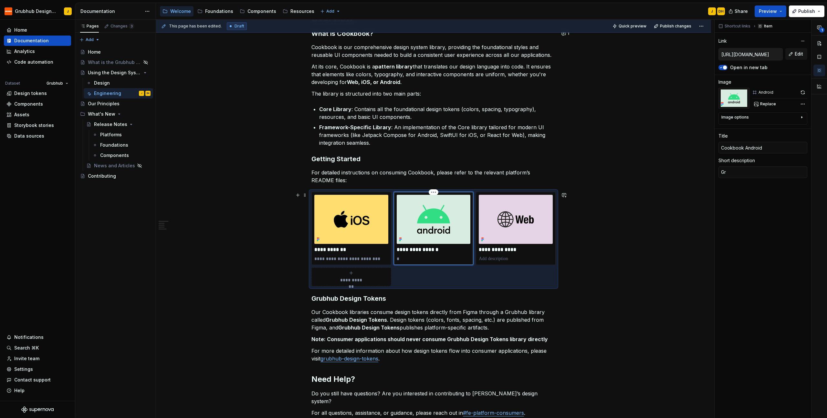
type textarea "Gru"
type textarea "*"
type textarea "Grub"
type textarea "*"
type textarea "Grubh"
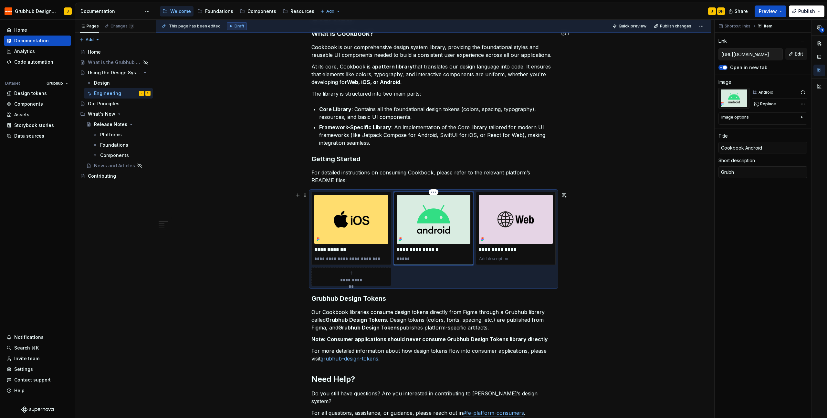
type textarea "*"
type textarea "Grubhu"
type textarea "*"
type textarea "Grubhub"
type textarea "*"
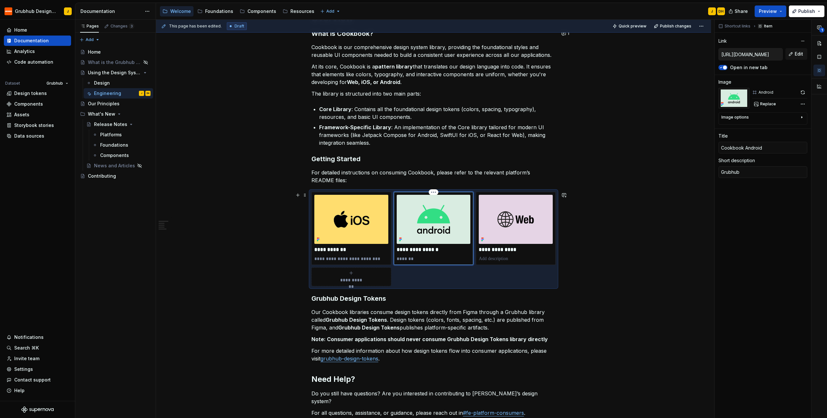
type textarea "Grubhub'"
type textarea "*"
type textarea "Grubhub's"
type textarea "*"
type textarea "Grubhub's"
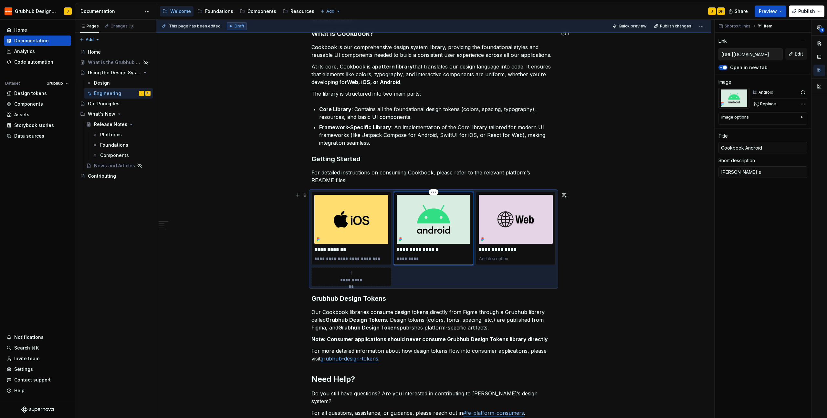
type textarea "*"
type textarea "Grubhub's QW"
type textarea "*"
type textarea "Grubhub's Q"
type textarea "*"
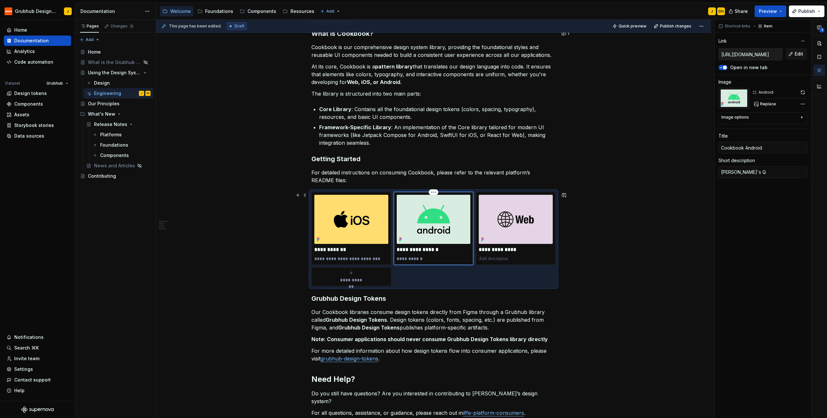
type textarea "Grubhub's"
type textarea "*"
type textarea "Grubhub's A"
type textarea "*"
type textarea "Grubhub's An"
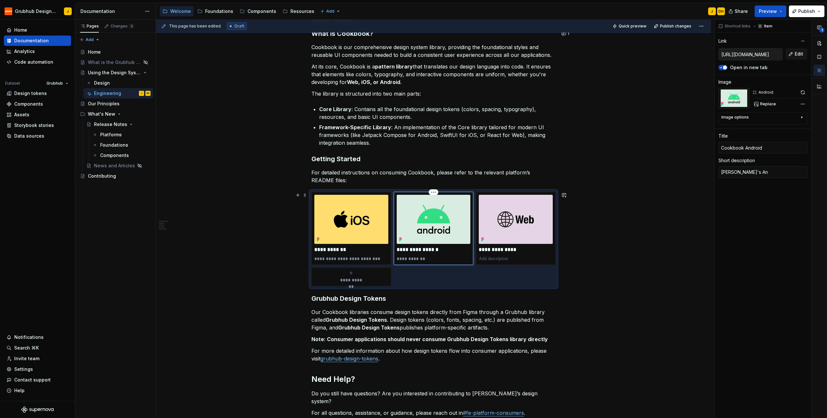
type textarea "*"
type textarea "Grubhub's And"
type textarea "*"
type textarea "Grubhub's Andr"
type textarea "*"
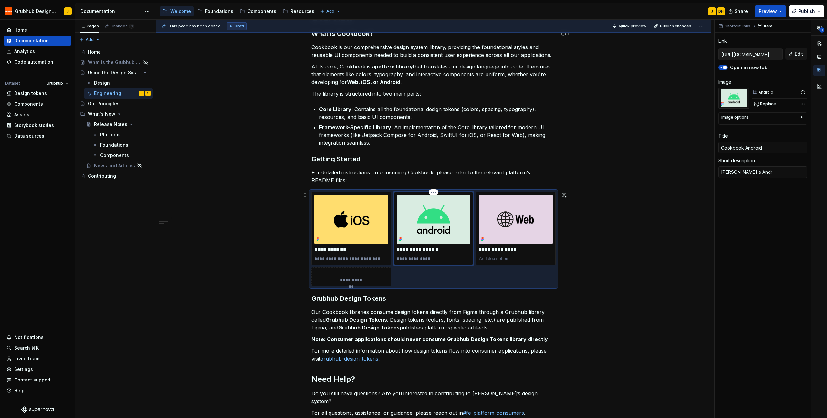
type textarea "Grubhub's Andro"
type textarea "*"
type textarea "Grubhub's Androi"
type textarea "*"
type textarea "Grubhub's Android"
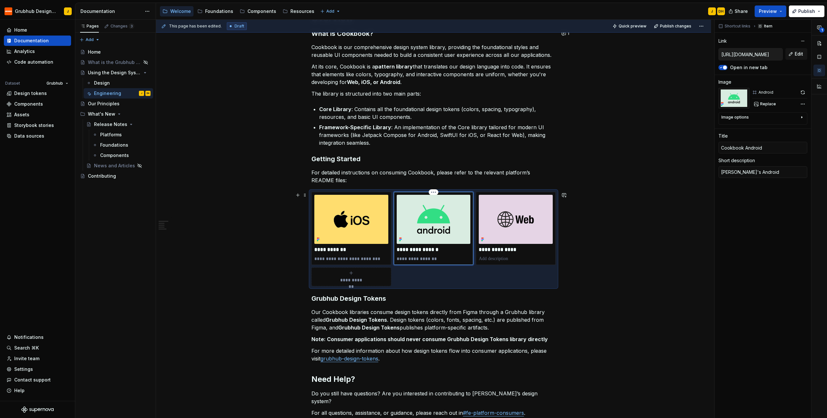
type textarea "*"
type textarea "Grubhub's Android"
type textarea "*"
type textarea "Grubhub's Android D"
type textarea "*"
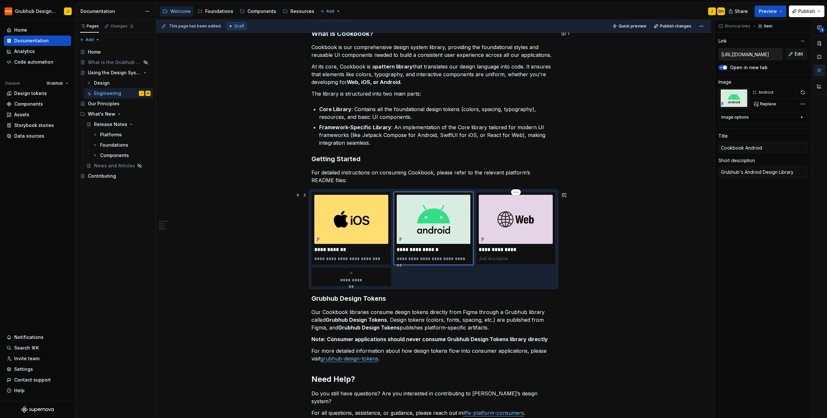
click at [489, 258] on p at bounding box center [516, 259] width 74 height 6
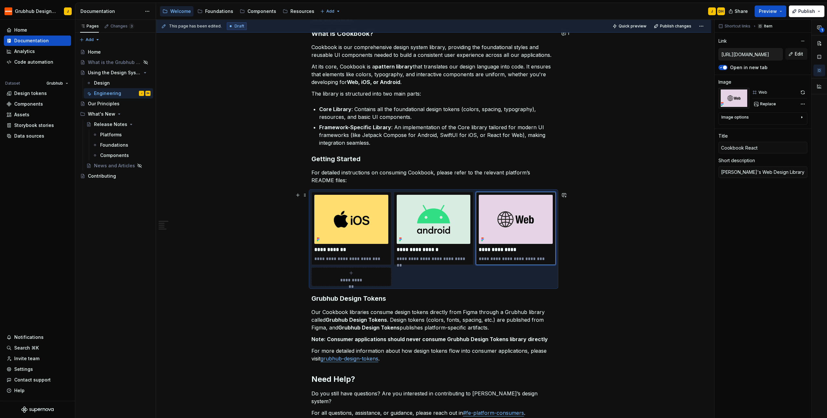
click at [538, 228] on div "**********" at bounding box center [433, 264] width 555 height 596
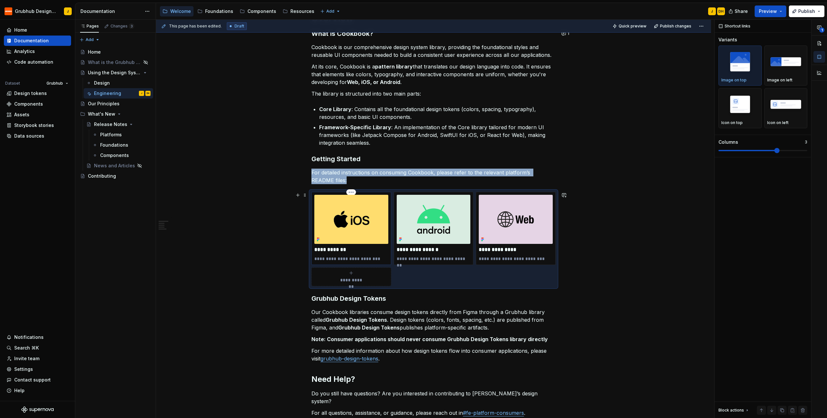
click at [363, 225] on img at bounding box center [351, 219] width 74 height 49
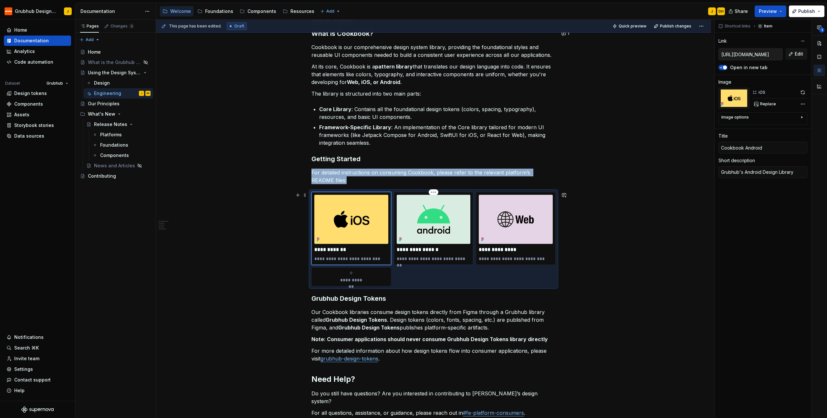
click at [418, 229] on img at bounding box center [434, 219] width 74 height 49
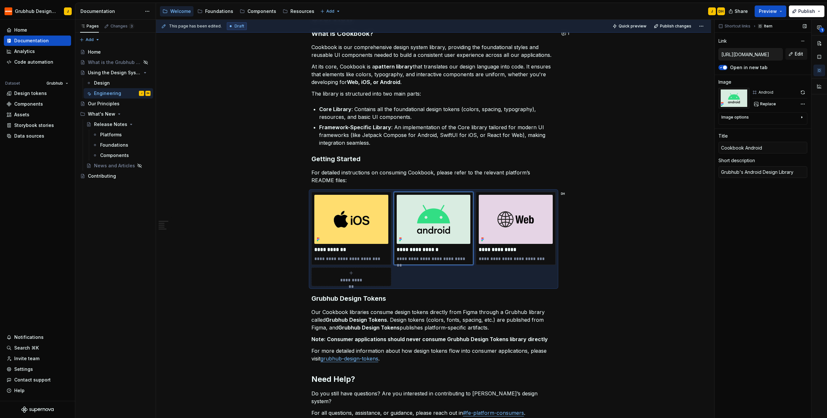
click at [538, 54] on input "https://github.com/GrubhubProd/Cookbook-Android/blob/main/README.md" at bounding box center [751, 54] width 64 height 12
click at [538, 27] on span "Quick preview" at bounding box center [633, 26] width 28 height 5
click at [538, 403] on span "Open page" at bounding box center [793, 402] width 22 height 5
click at [271, 255] on div "**********" at bounding box center [433, 264] width 555 height 596
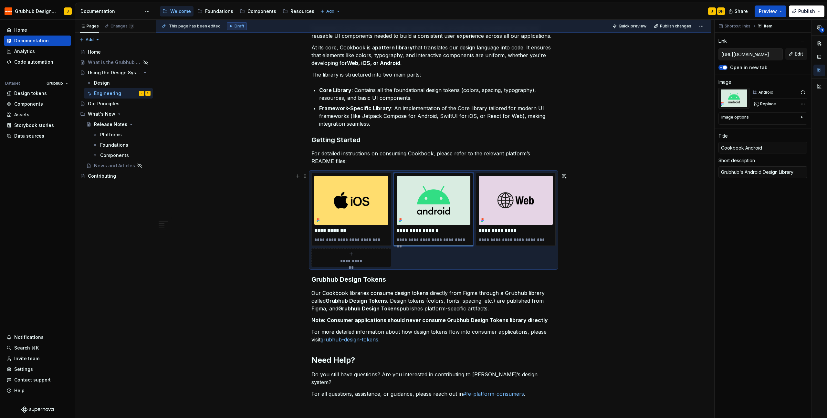
scroll to position [161, 0]
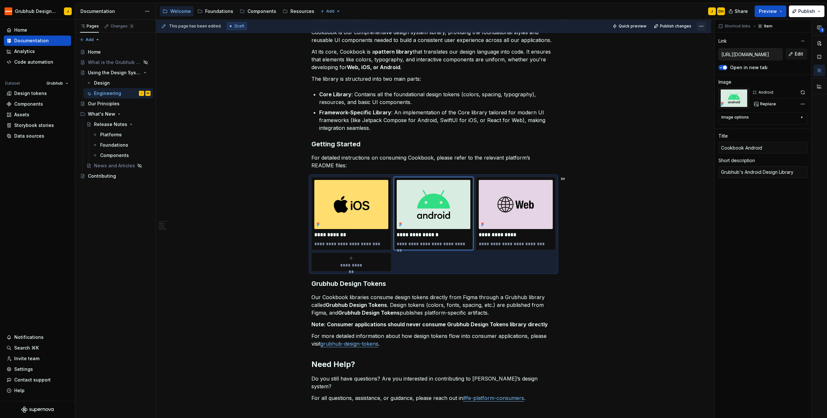
click at [538, 26] on html "Grubhub Design System J Home Documentation Analytics Code automation Dataset Gr…" at bounding box center [413, 209] width 827 height 418
click at [538, 49] on html "Grubhub Design System J Home Documentation Analytics Code automation Dataset Gr…" at bounding box center [413, 209] width 827 height 418
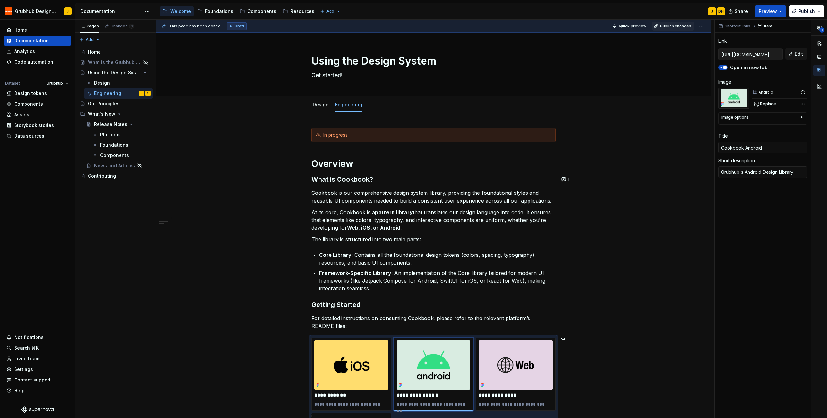
click at [538, 25] on span "Publish changes" at bounding box center [675, 26] width 31 height 5
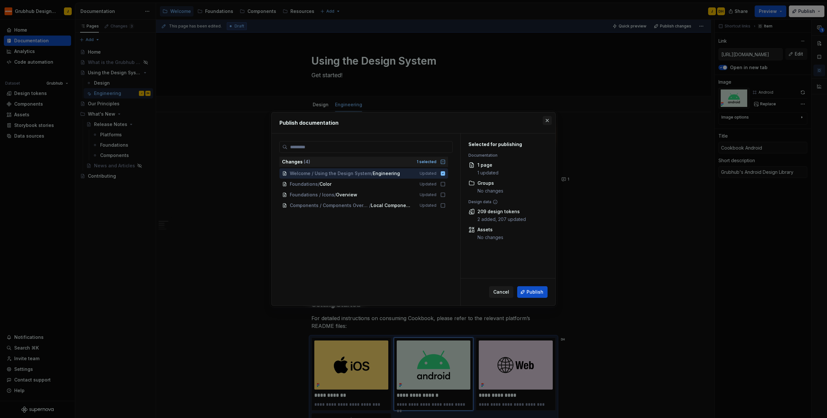
click at [538, 120] on button "button" at bounding box center [547, 120] width 9 height 9
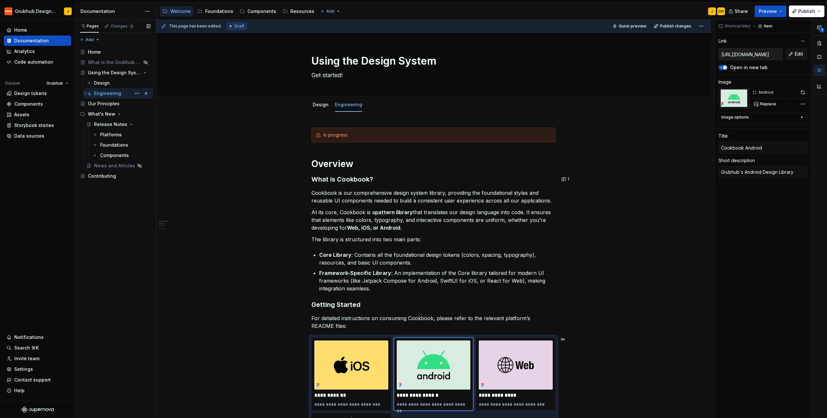
click at [110, 94] on div "Engineering" at bounding box center [107, 93] width 27 height 6
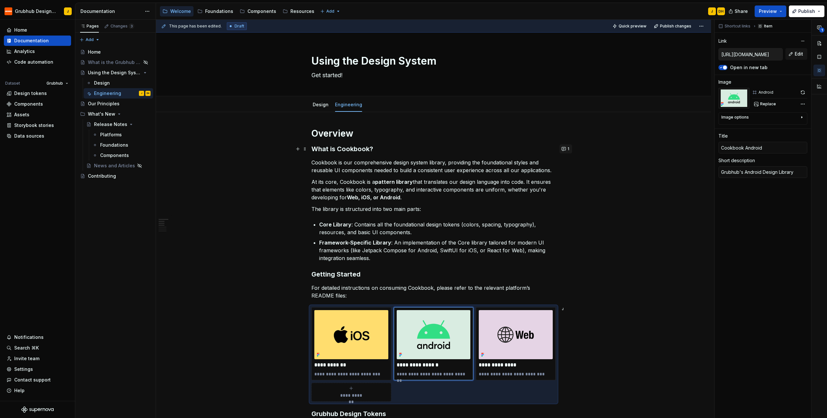
click at [538, 150] on button "1" at bounding box center [566, 148] width 13 height 9
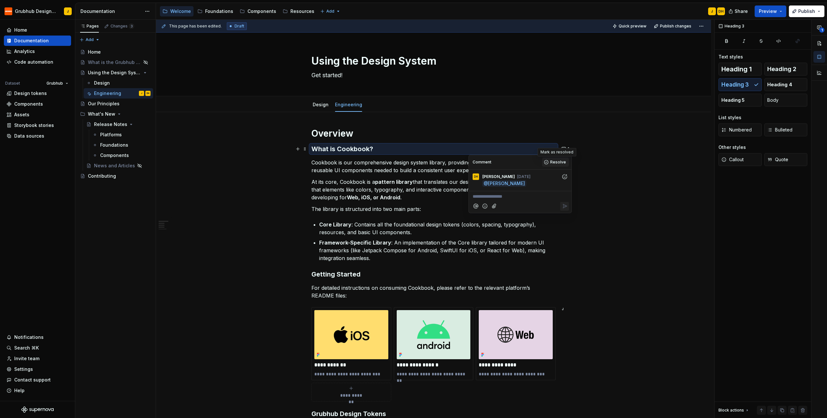
click at [538, 163] on span "Resolve" at bounding box center [558, 162] width 16 height 5
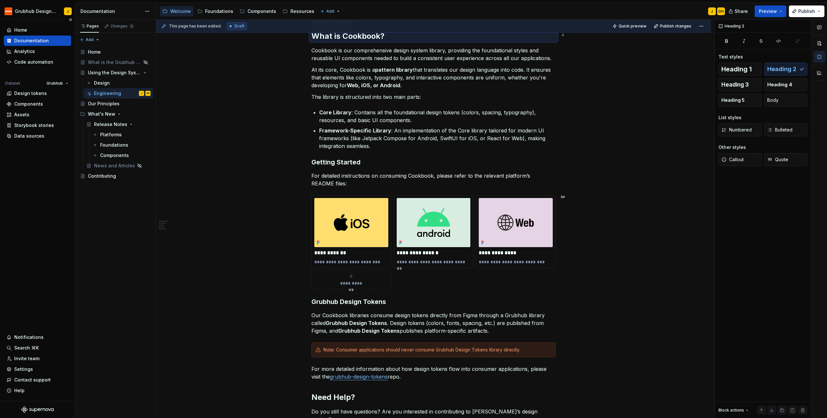
scroll to position [115, 0]
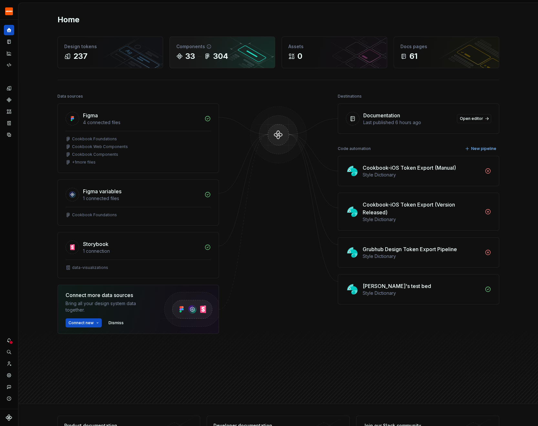
click at [218, 57] on div "304" at bounding box center [220, 56] width 15 height 10
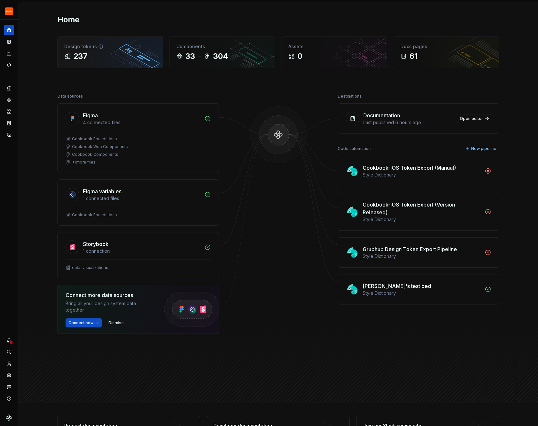
click at [116, 50] on div "Design tokens 237" at bounding box center [110, 52] width 105 height 31
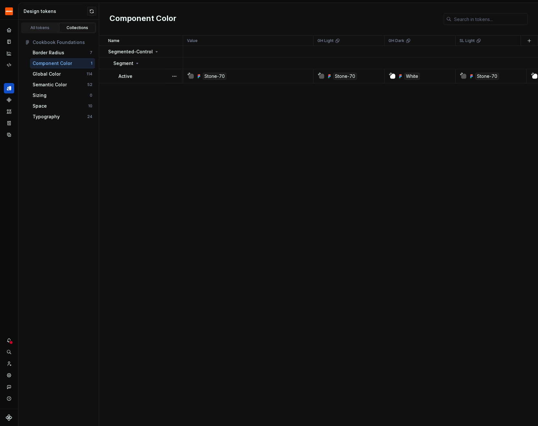
click at [124, 73] on p "Active" at bounding box center [126, 76] width 14 height 6
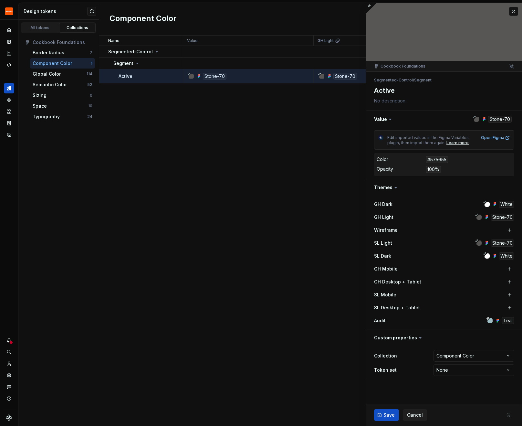
type textarea "*"
